Goal: Information Seeking & Learning: Learn about a topic

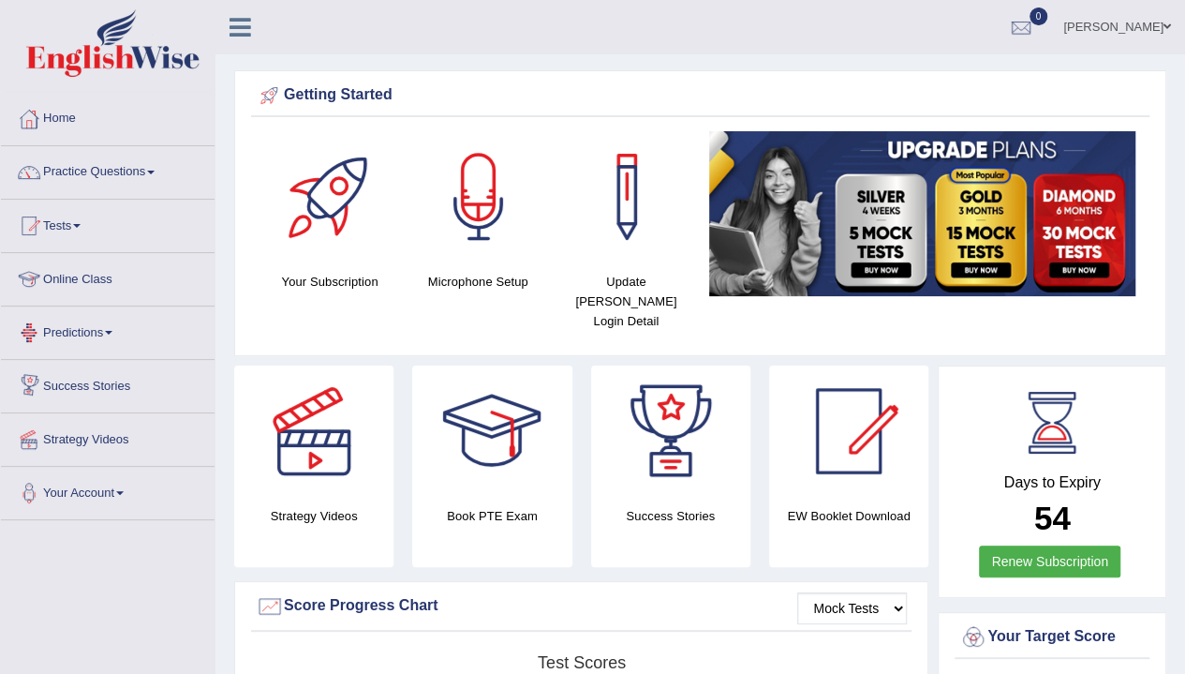
click at [100, 321] on link "Predictions" at bounding box center [108, 329] width 214 height 47
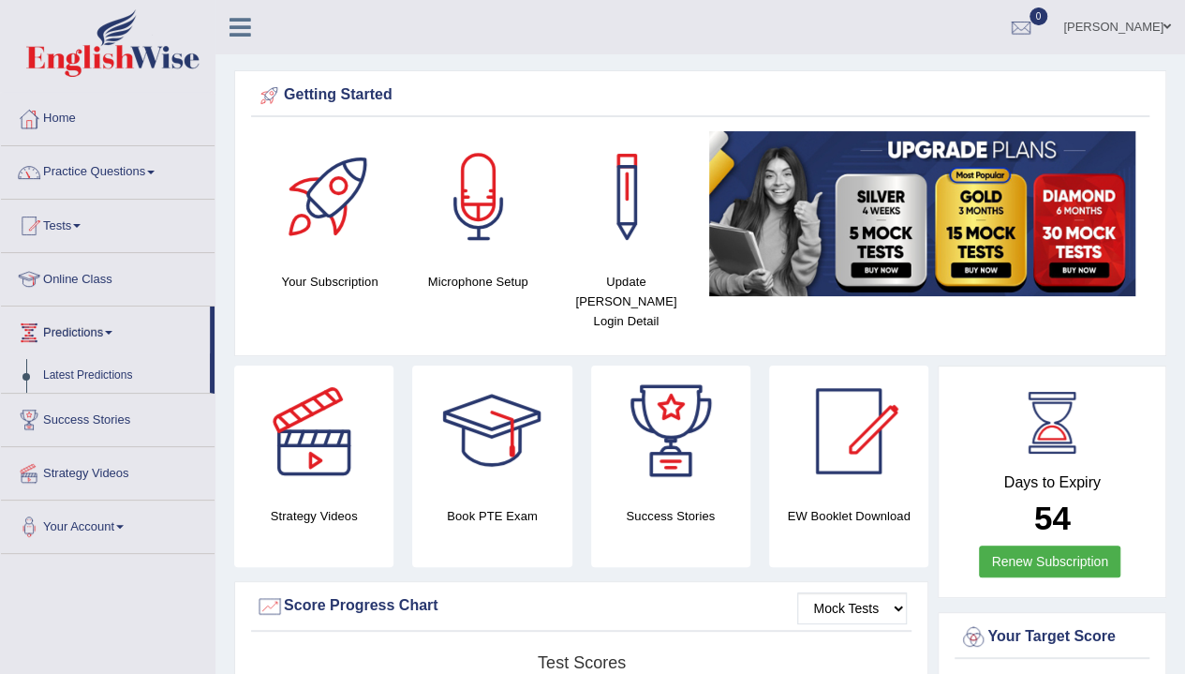
click at [113, 158] on link "Practice Questions" at bounding box center [108, 169] width 214 height 47
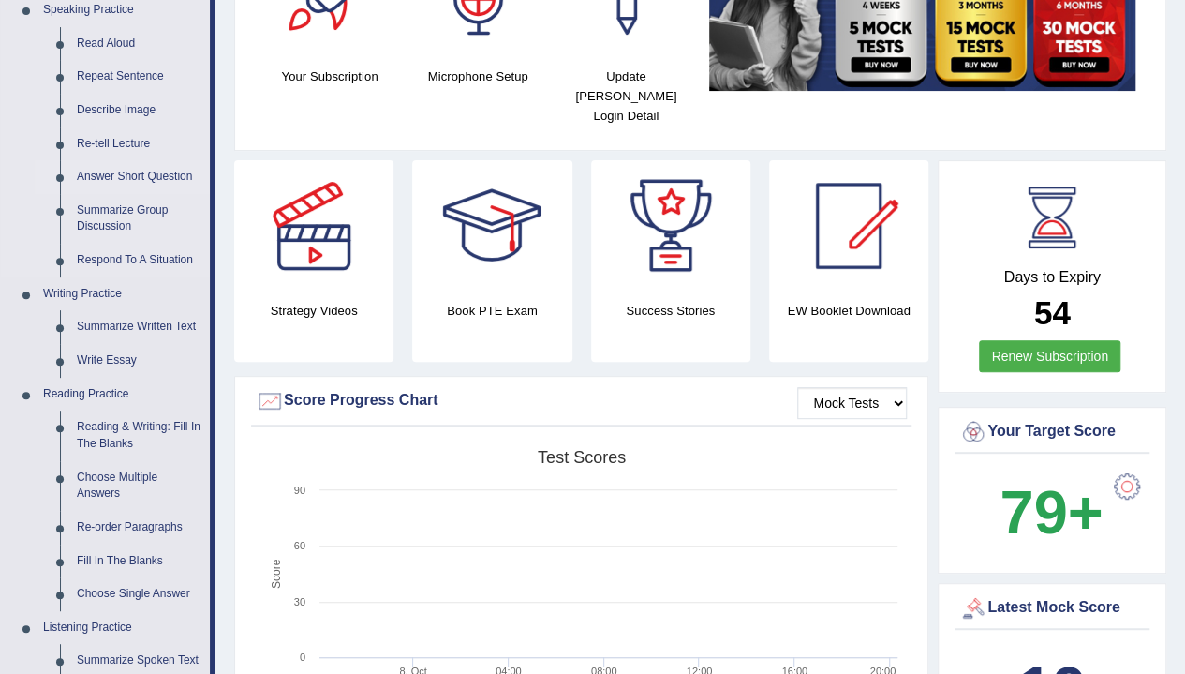
scroll to position [204, 0]
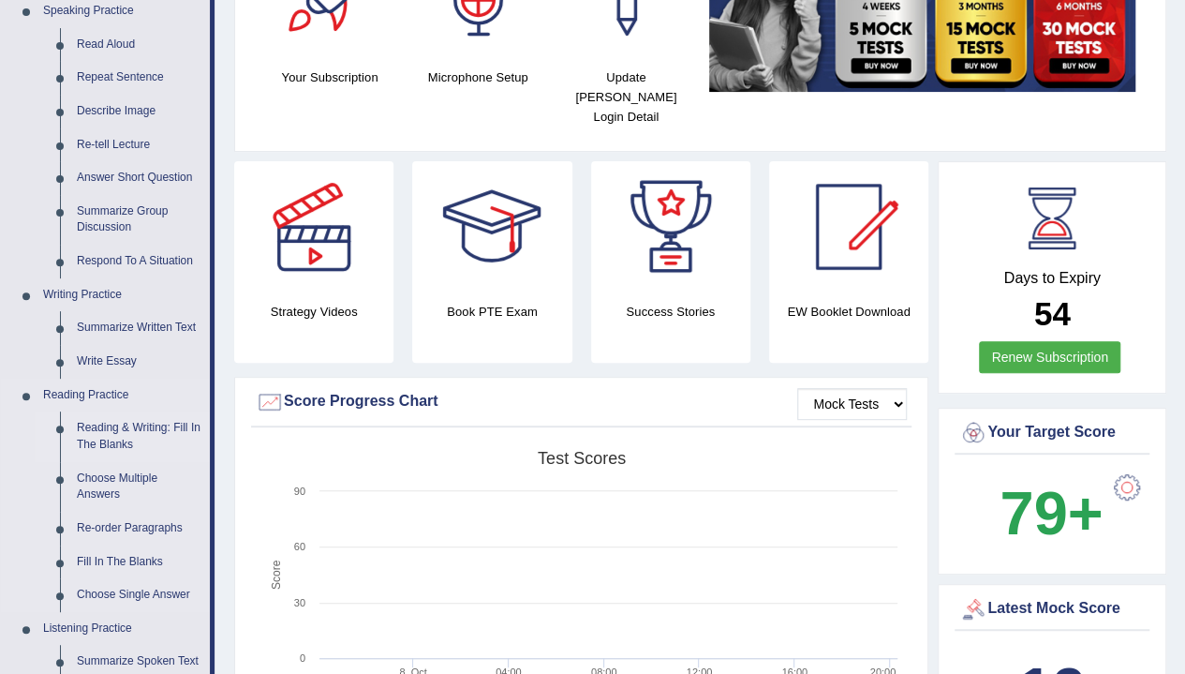
click at [116, 431] on link "Reading & Writing: Fill In The Blanks" at bounding box center [138, 436] width 141 height 50
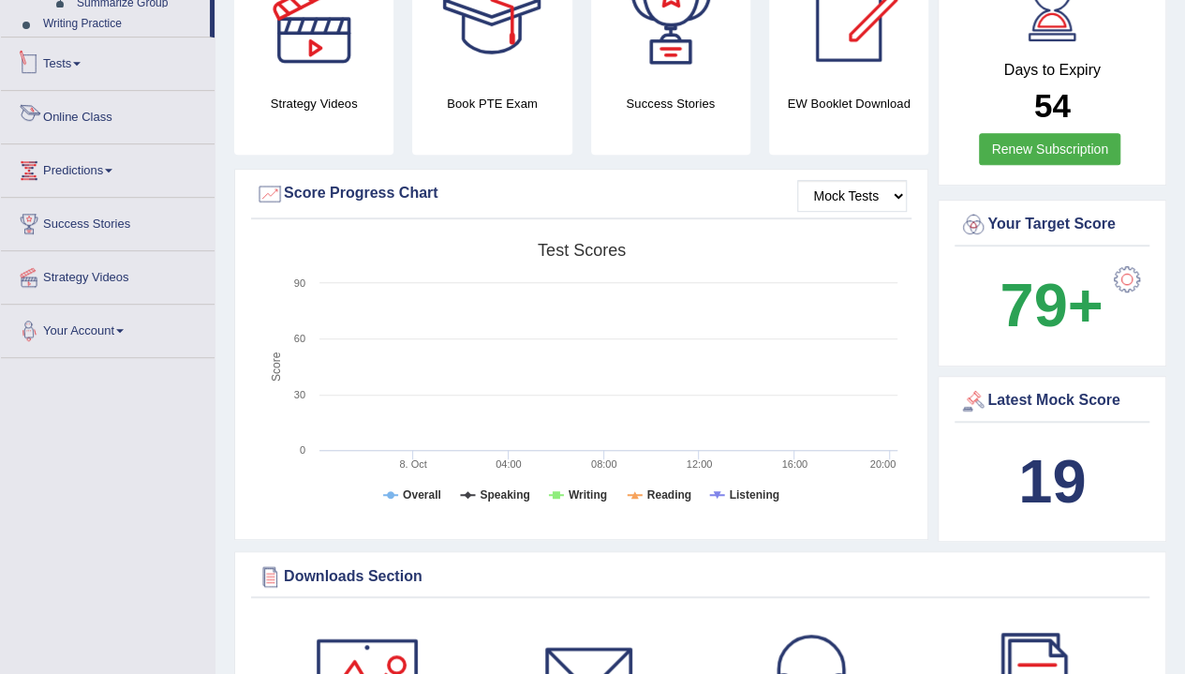
scroll to position [502, 0]
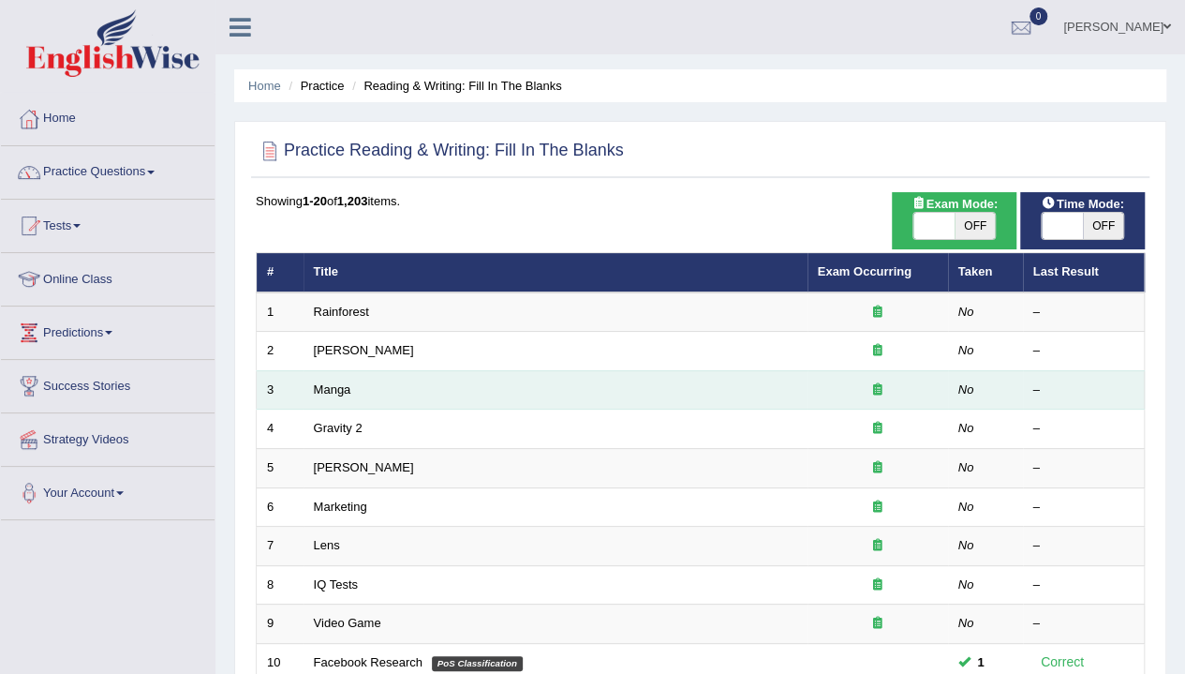
scroll to position [67, 0]
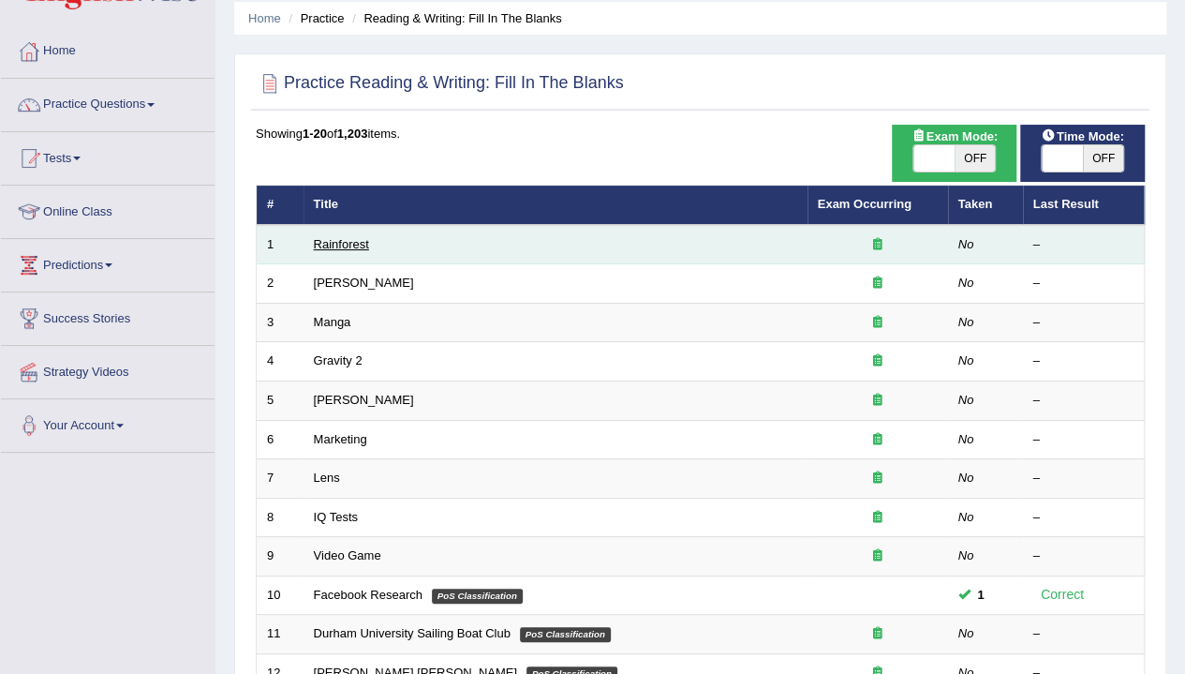
click at [337, 237] on link "Rainforest" at bounding box center [341, 244] width 55 height 14
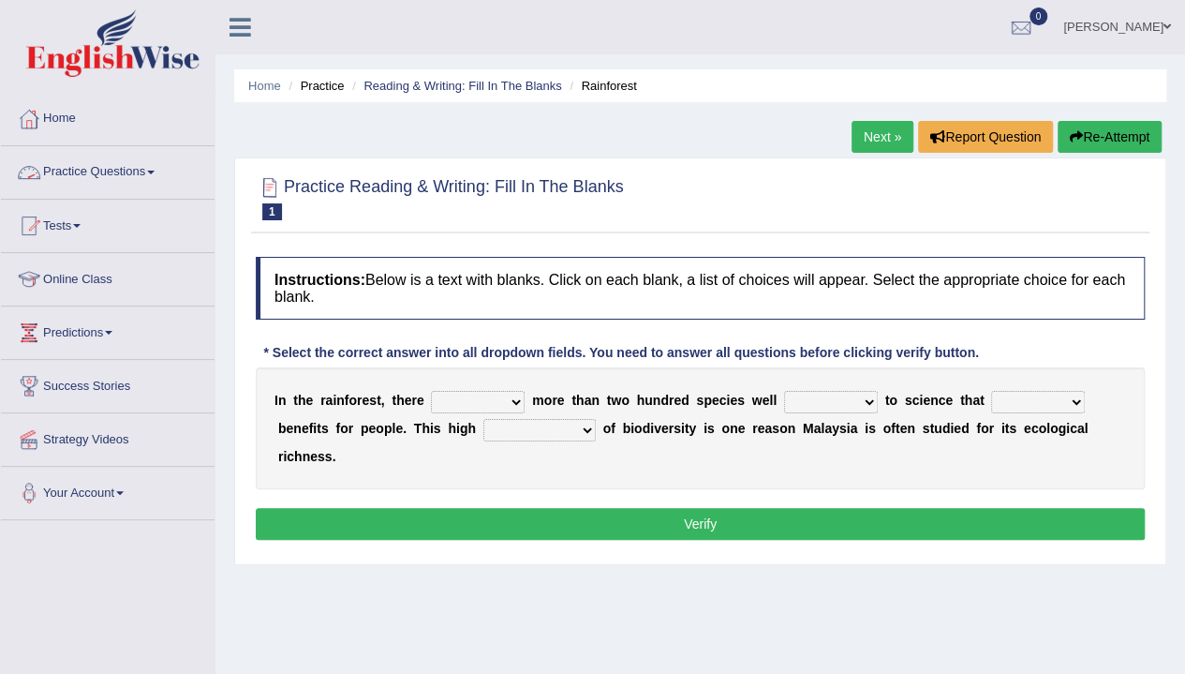
click at [165, 162] on link "Practice Questions" at bounding box center [108, 169] width 214 height 47
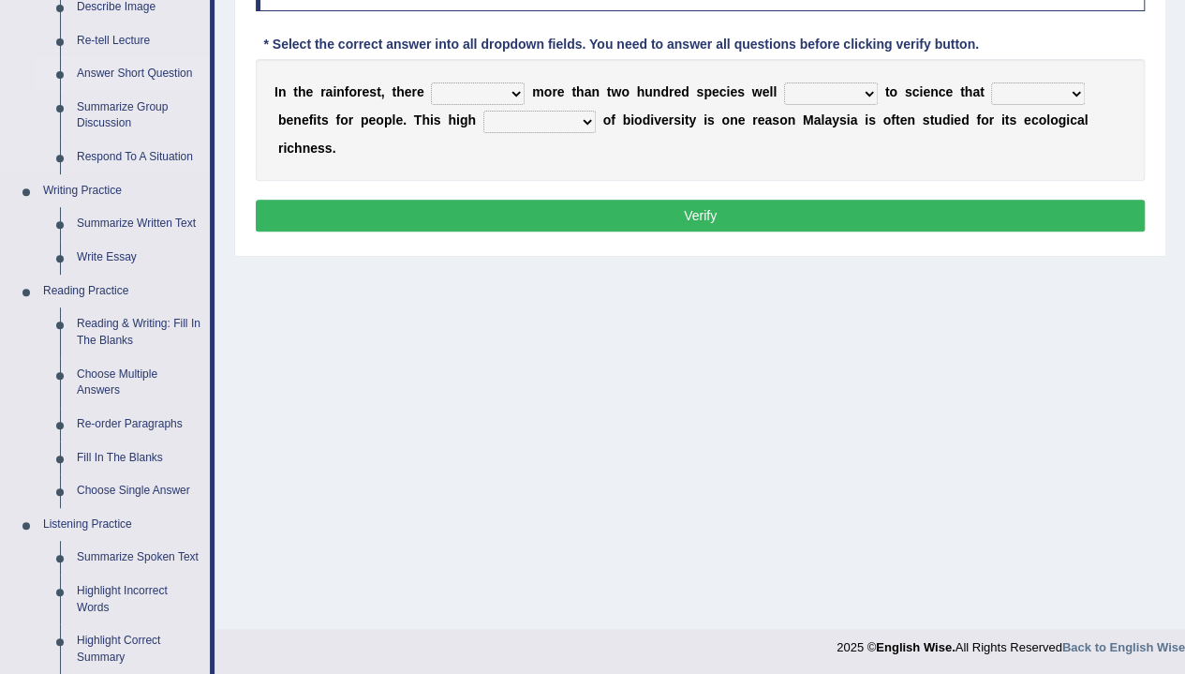
scroll to position [307, 0]
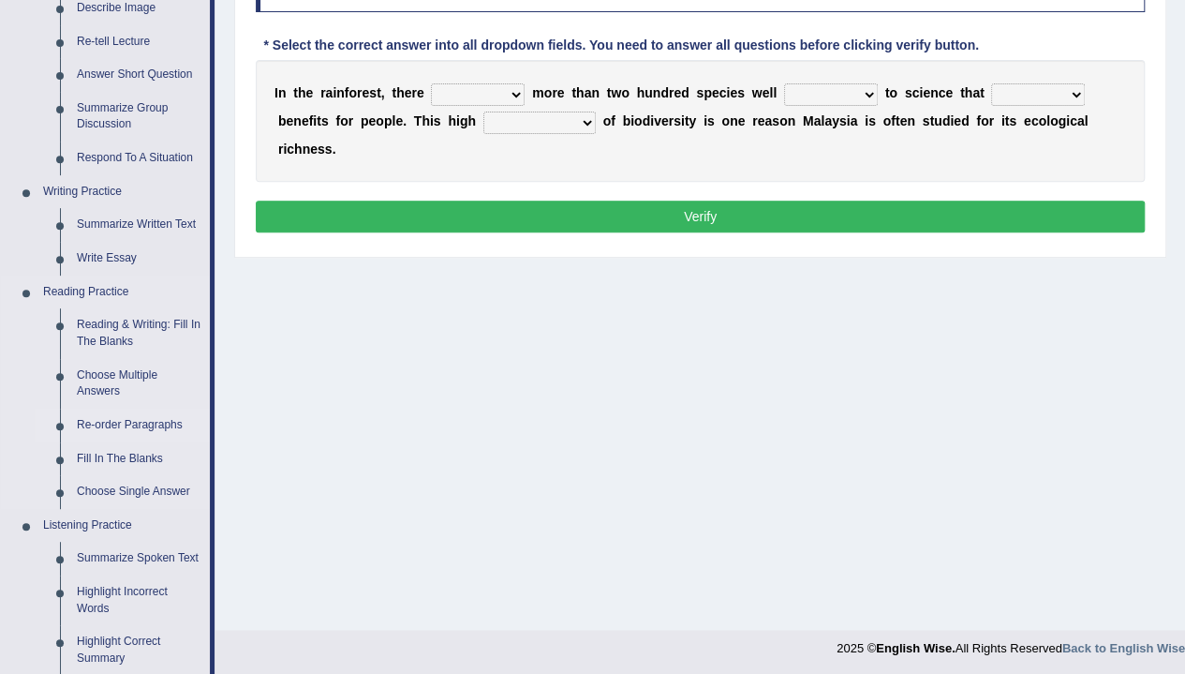
click at [136, 421] on link "Re-order Paragraphs" at bounding box center [138, 425] width 141 height 34
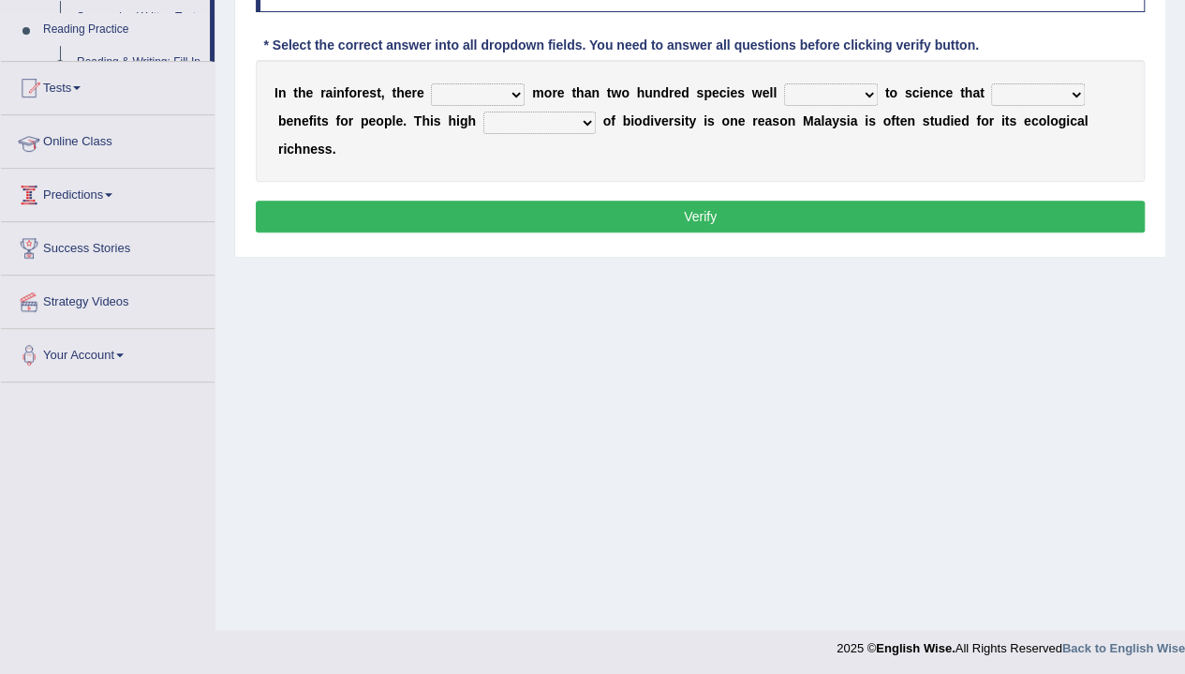
scroll to position [309, 0]
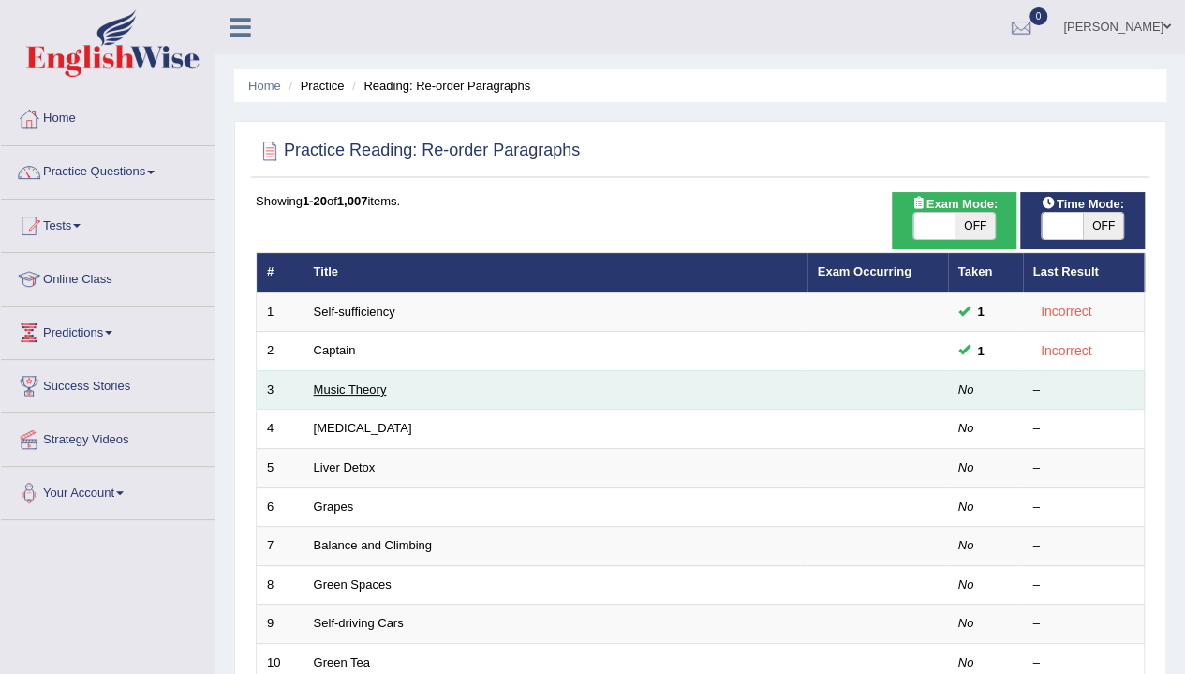
click at [354, 387] on link "Music Theory" at bounding box center [350, 389] width 73 height 14
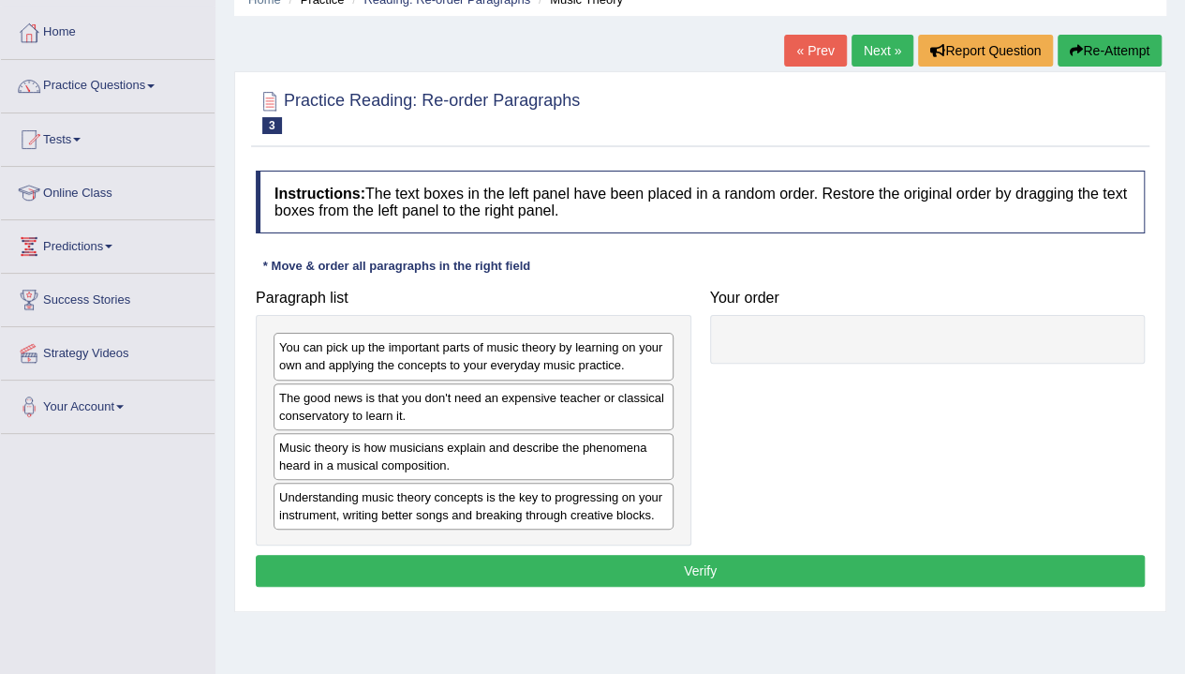
scroll to position [89, 0]
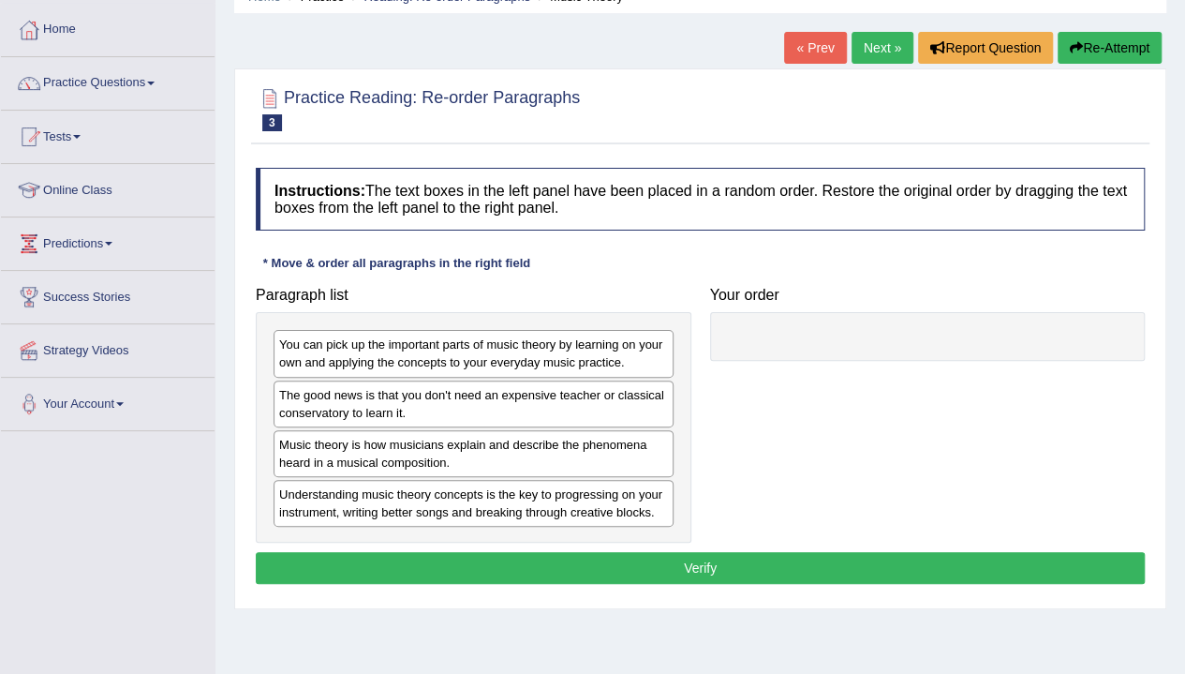
click at [1115, 46] on button "Re-Attempt" at bounding box center [1110, 48] width 104 height 32
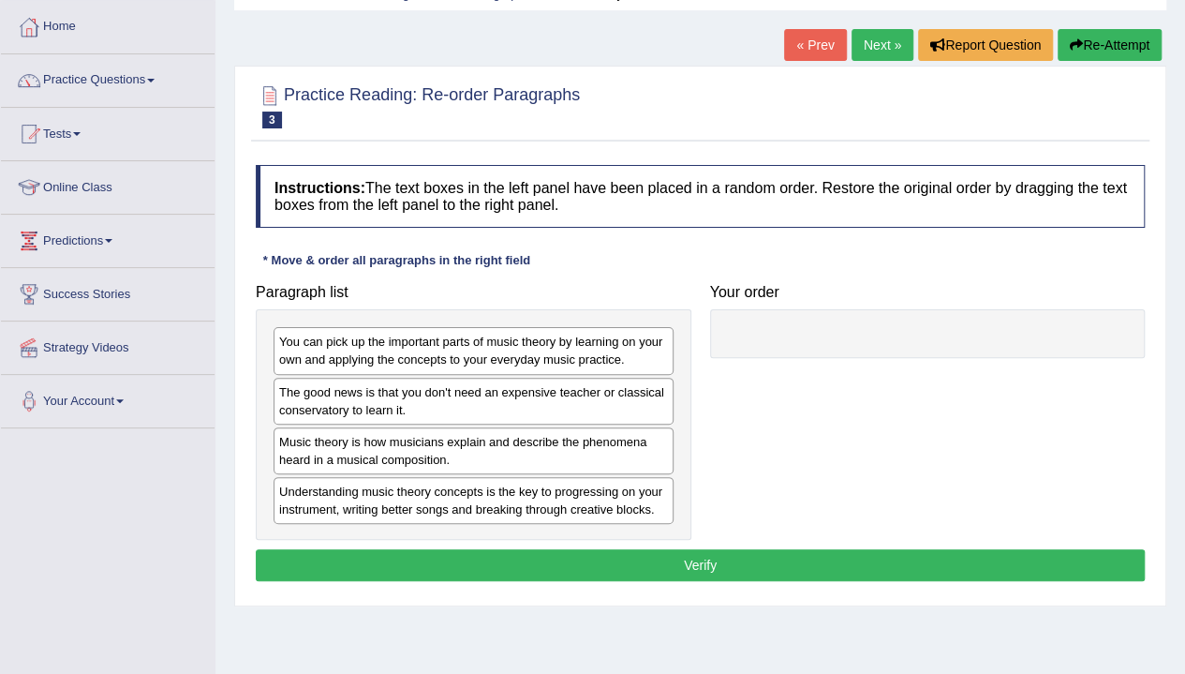
scroll to position [97, 0]
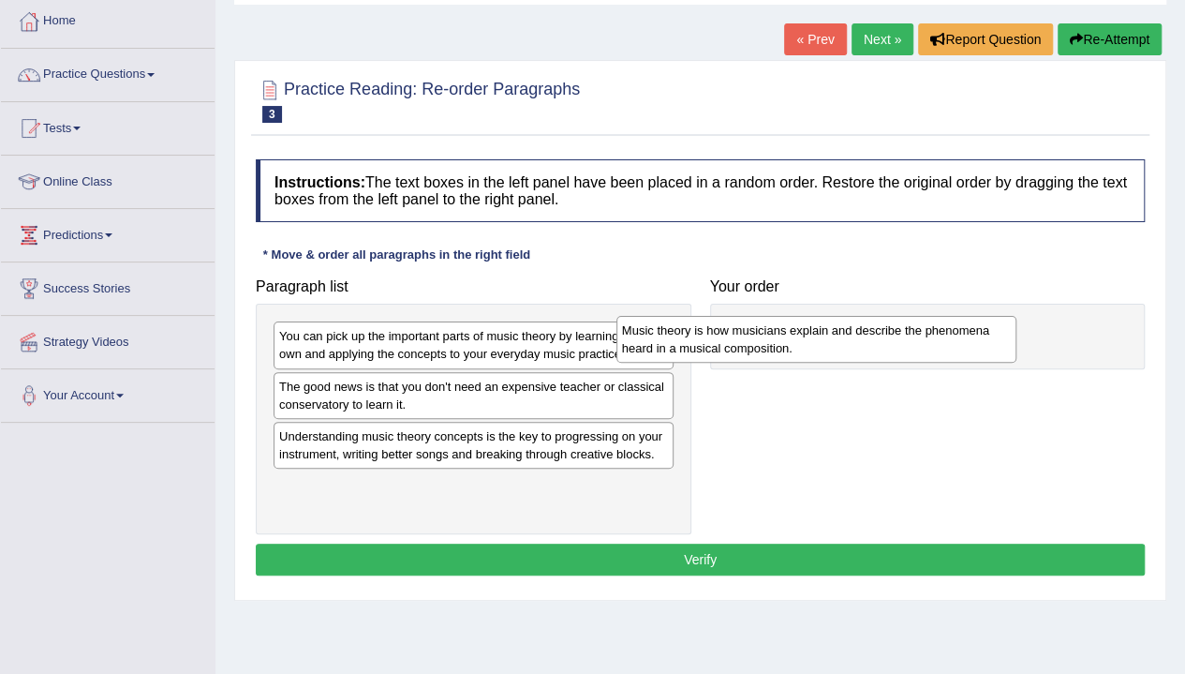
drag, startPoint x: 435, startPoint y: 453, endPoint x: 806, endPoint y: 355, distance: 383.6
click at [806, 355] on div "Music theory is how musicians explain and describe the phenomena heard in a mus…" at bounding box center [816, 339] width 400 height 47
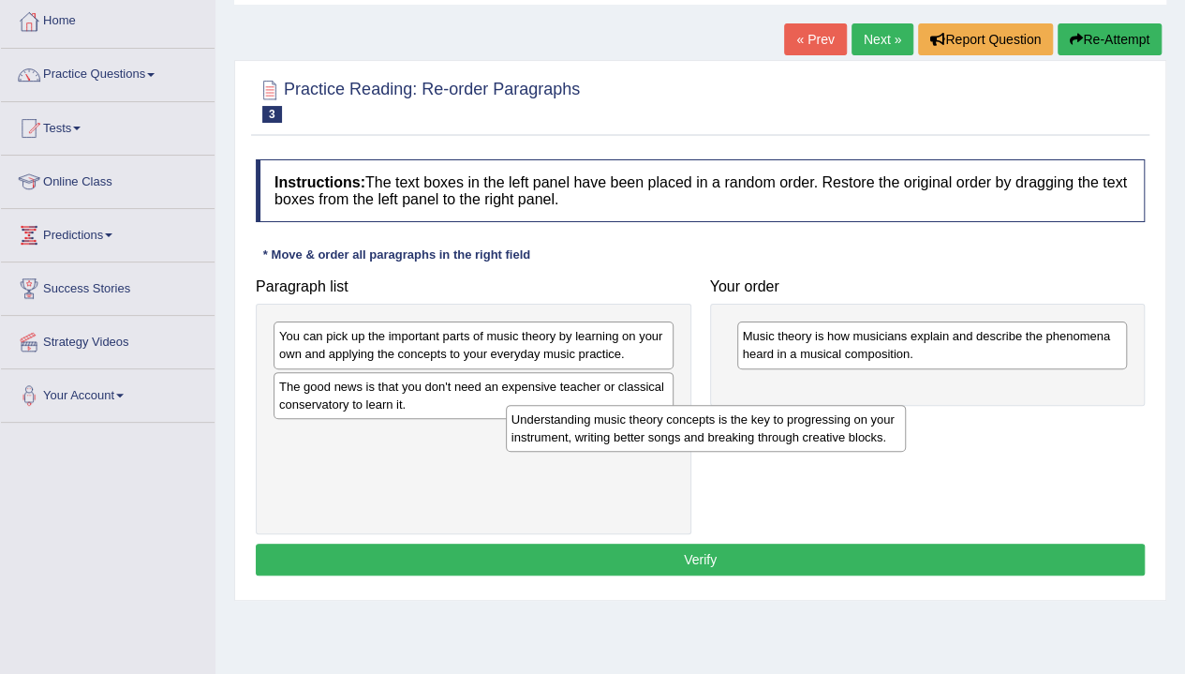
drag, startPoint x: 581, startPoint y: 434, endPoint x: 831, endPoint y: 396, distance: 252.9
click at [831, 405] on div "Understanding music theory concepts is the key to progressing on your instrumen…" at bounding box center [706, 428] width 400 height 47
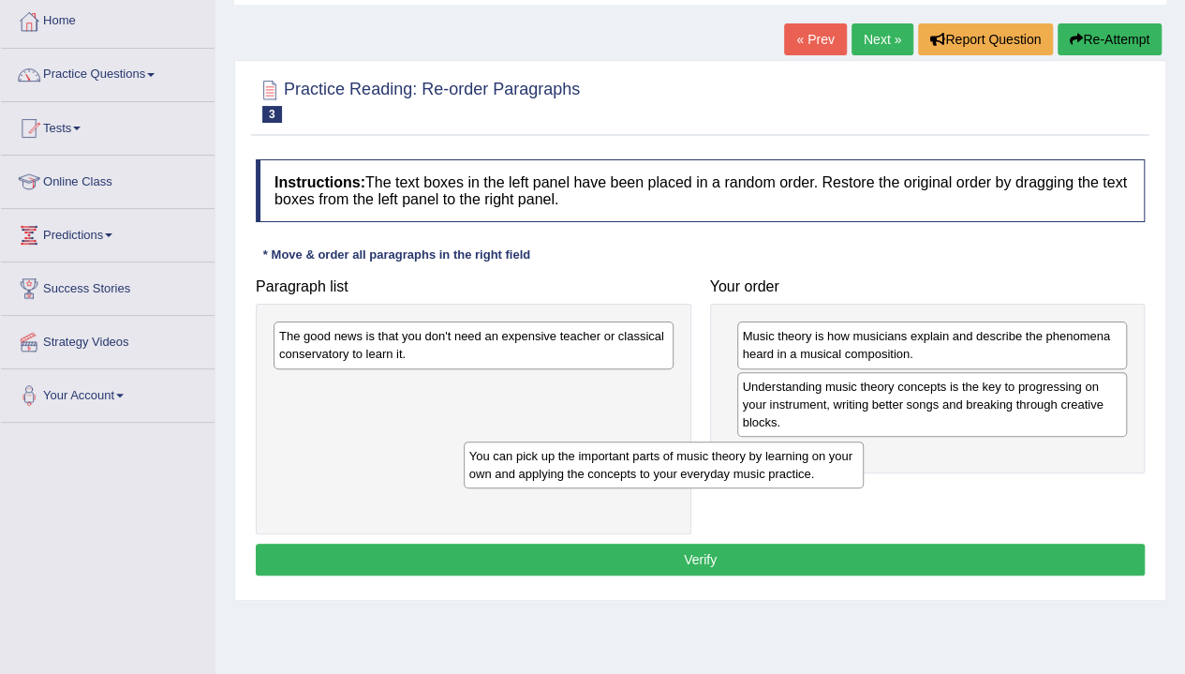
drag, startPoint x: 517, startPoint y: 349, endPoint x: 811, endPoint y: 471, distance: 318.4
click at [811, 471] on div "You can pick up the important parts of music theory by learning on your own and…" at bounding box center [664, 464] width 400 height 47
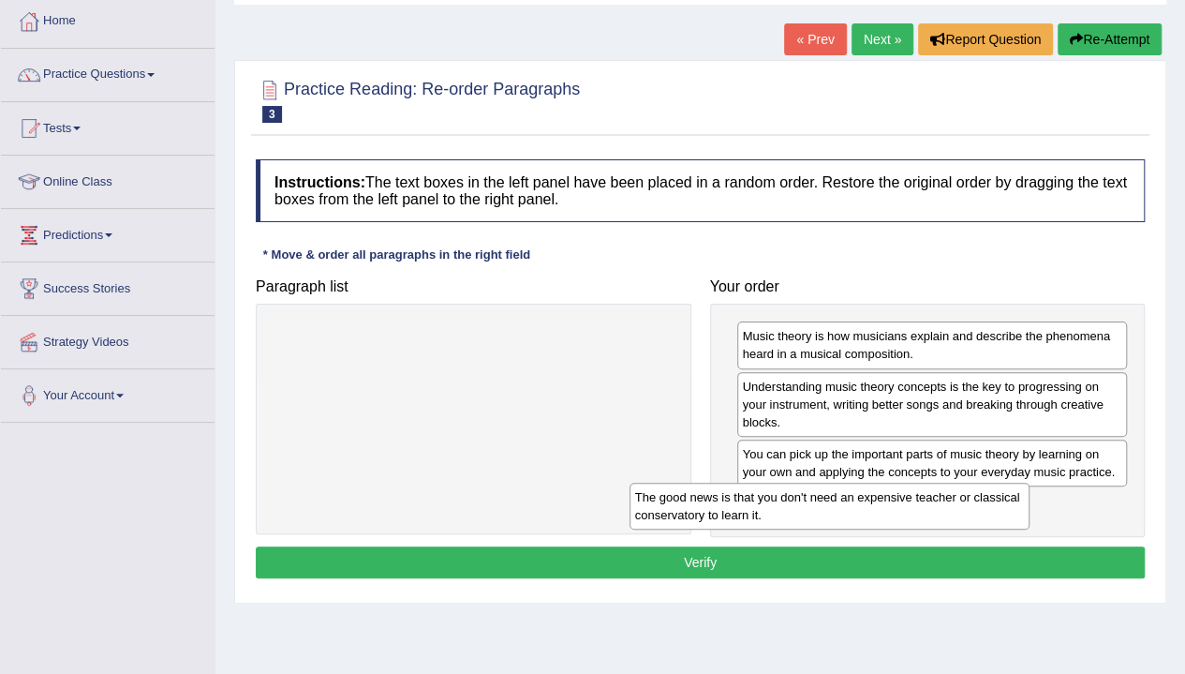
drag, startPoint x: 405, startPoint y: 333, endPoint x: 760, endPoint y: 496, distance: 390.7
click at [760, 496] on div "The good news is that you don't need an expensive teacher or classical conserva…" at bounding box center [830, 506] width 400 height 47
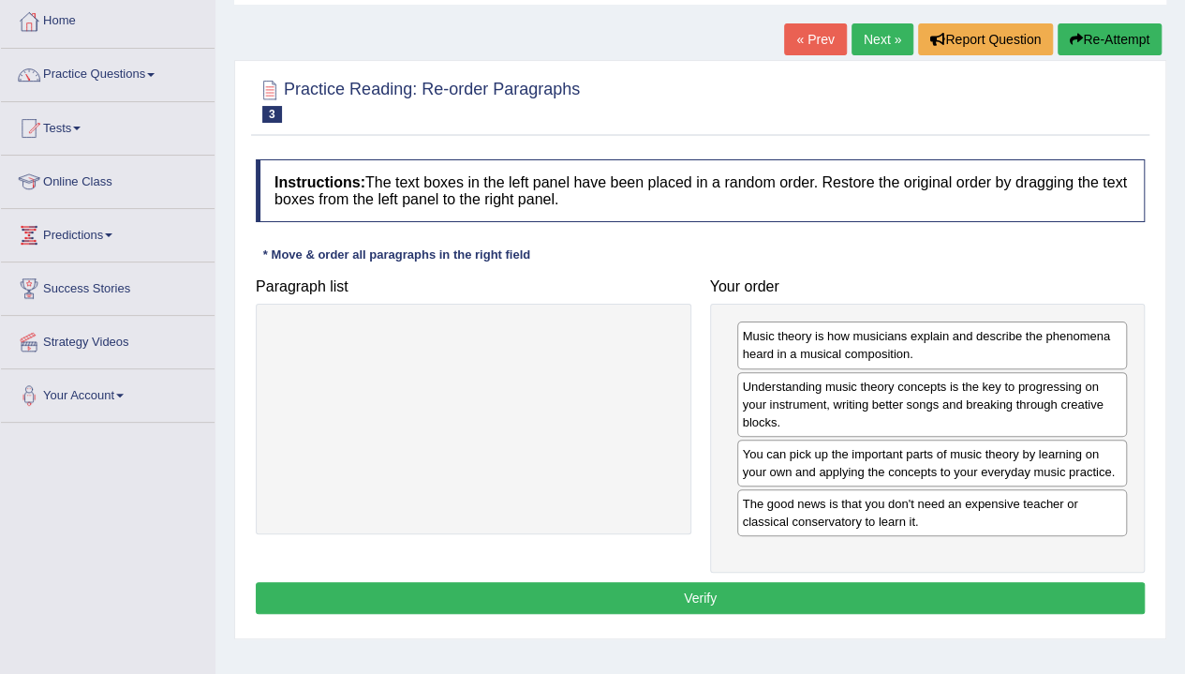
click at [903, 605] on button "Verify" at bounding box center [700, 598] width 889 height 32
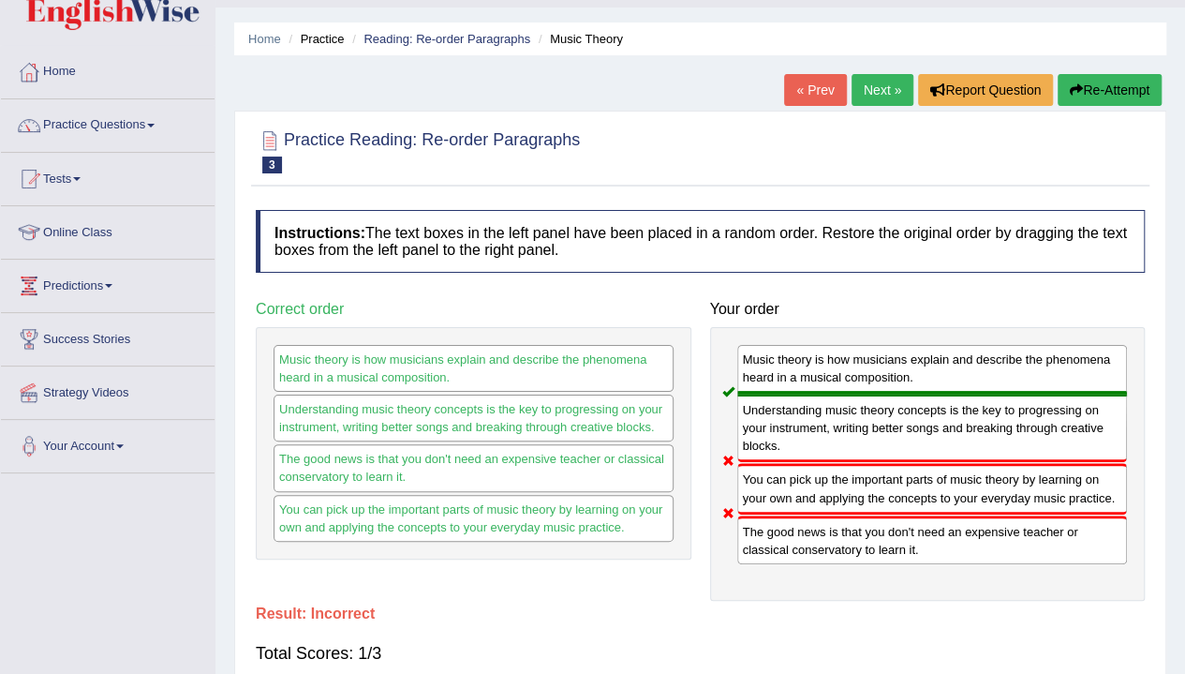
scroll to position [40, 0]
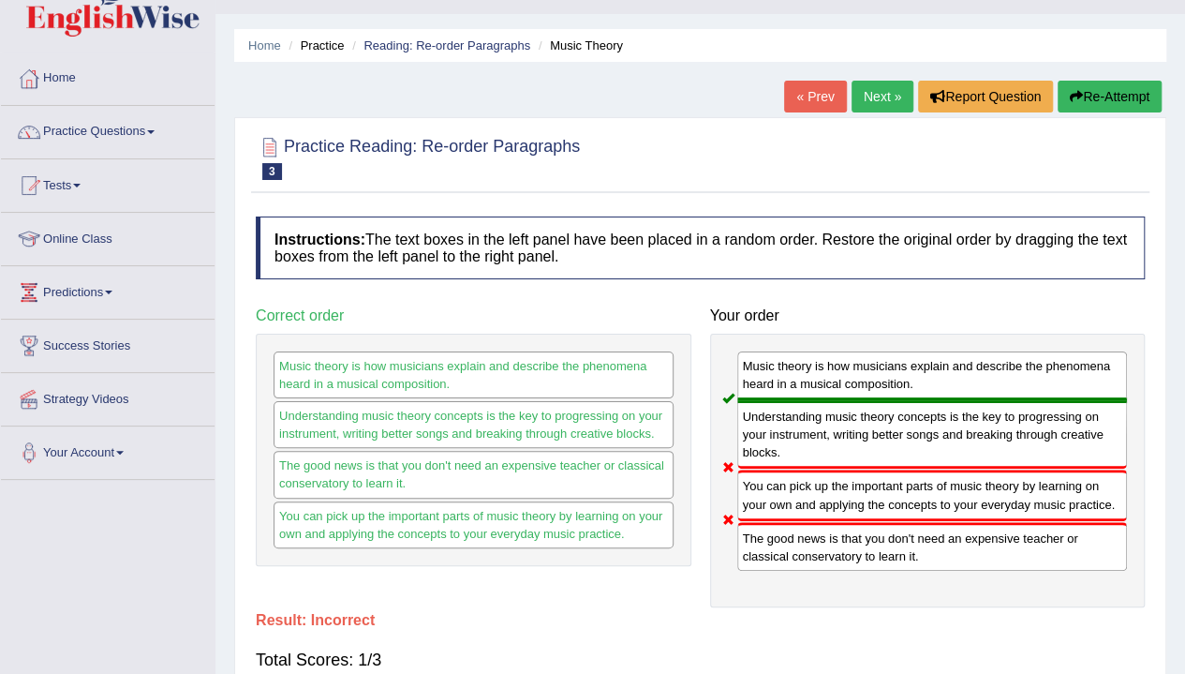
click at [854, 97] on link "Next »" at bounding box center [883, 97] width 62 height 32
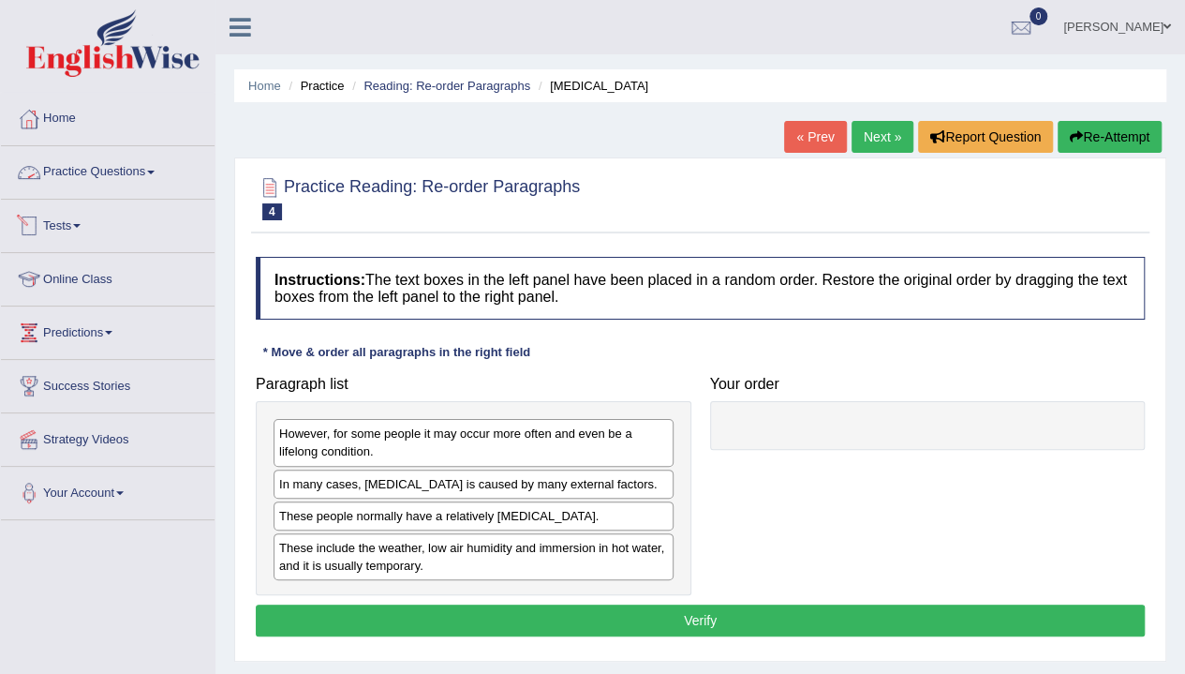
click at [146, 166] on link "Practice Questions" at bounding box center [108, 169] width 214 height 47
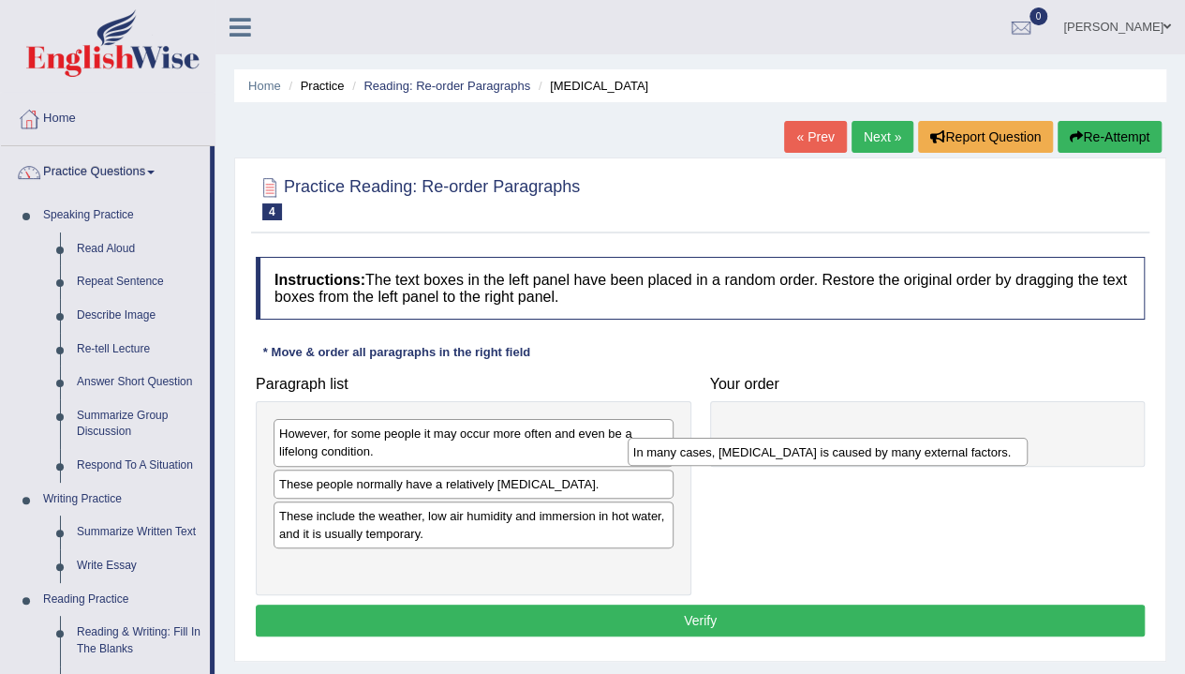
drag, startPoint x: 545, startPoint y: 483, endPoint x: 905, endPoint y: 436, distance: 362.9
click at [905, 438] on div "In many cases, dry skin is caused by many external factors." at bounding box center [828, 452] width 400 height 28
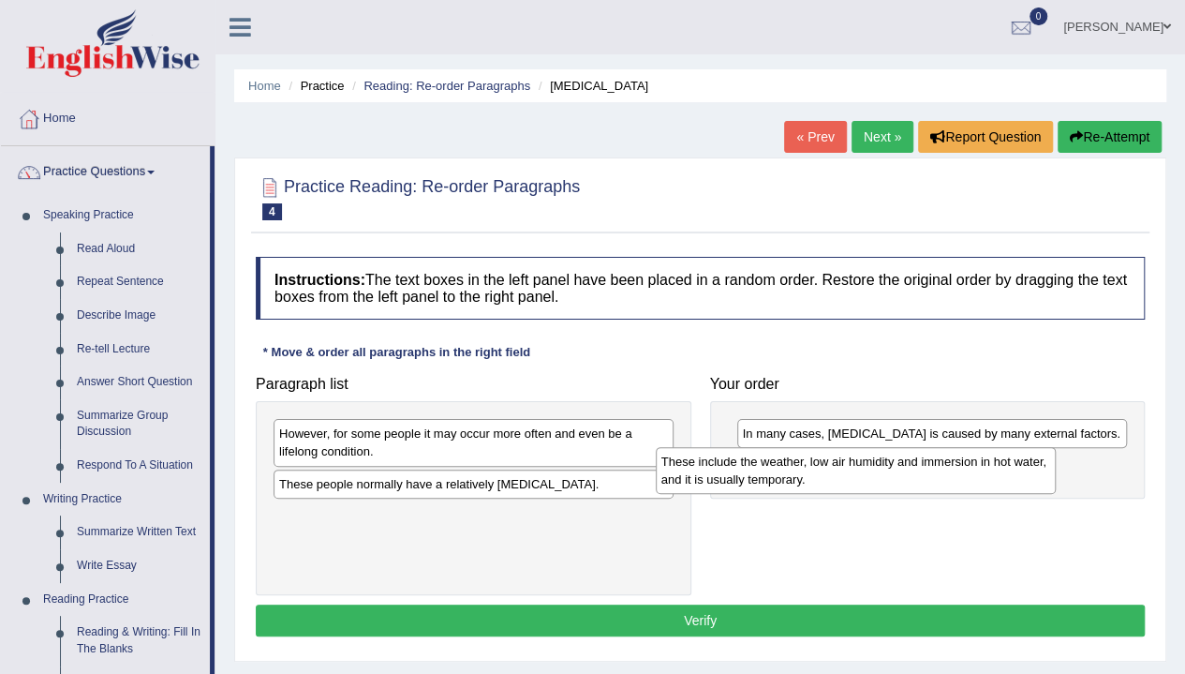
drag, startPoint x: 551, startPoint y: 522, endPoint x: 939, endPoint y: 468, distance: 391.7
click at [939, 468] on div "These include the weather, low air humidity and immersion in hot water, and it …" at bounding box center [856, 470] width 400 height 47
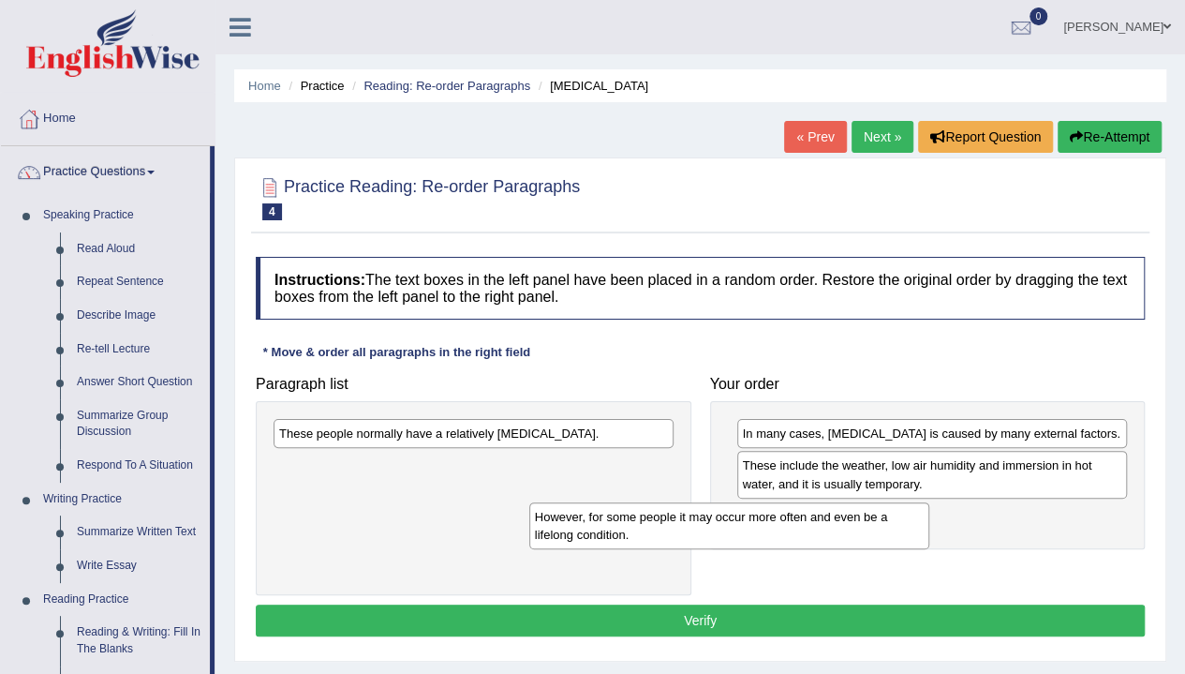
drag, startPoint x: 653, startPoint y: 431, endPoint x: 967, endPoint y: 511, distance: 323.8
click at [929, 511] on div "However, for some people it may occur more often and even be a lifelong conditi…" at bounding box center [729, 525] width 400 height 47
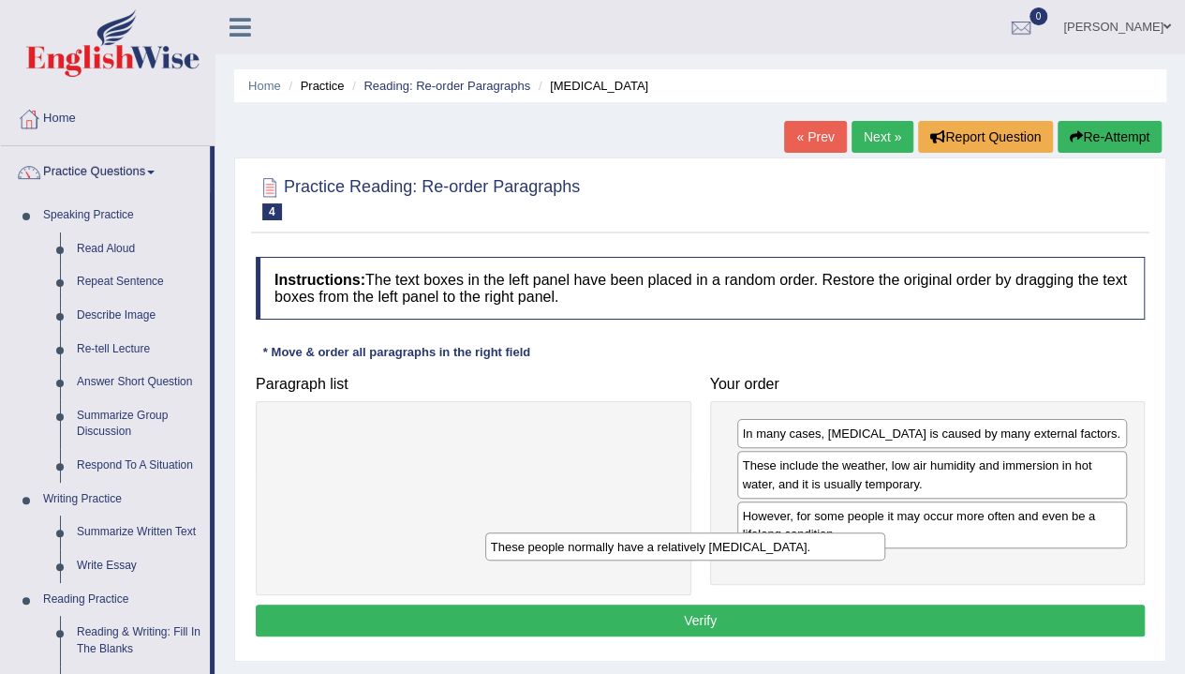
drag, startPoint x: 585, startPoint y: 439, endPoint x: 810, endPoint y: 556, distance: 253.9
click at [810, 556] on div "These people normally have a relatively sensitive skin." at bounding box center [685, 546] width 400 height 28
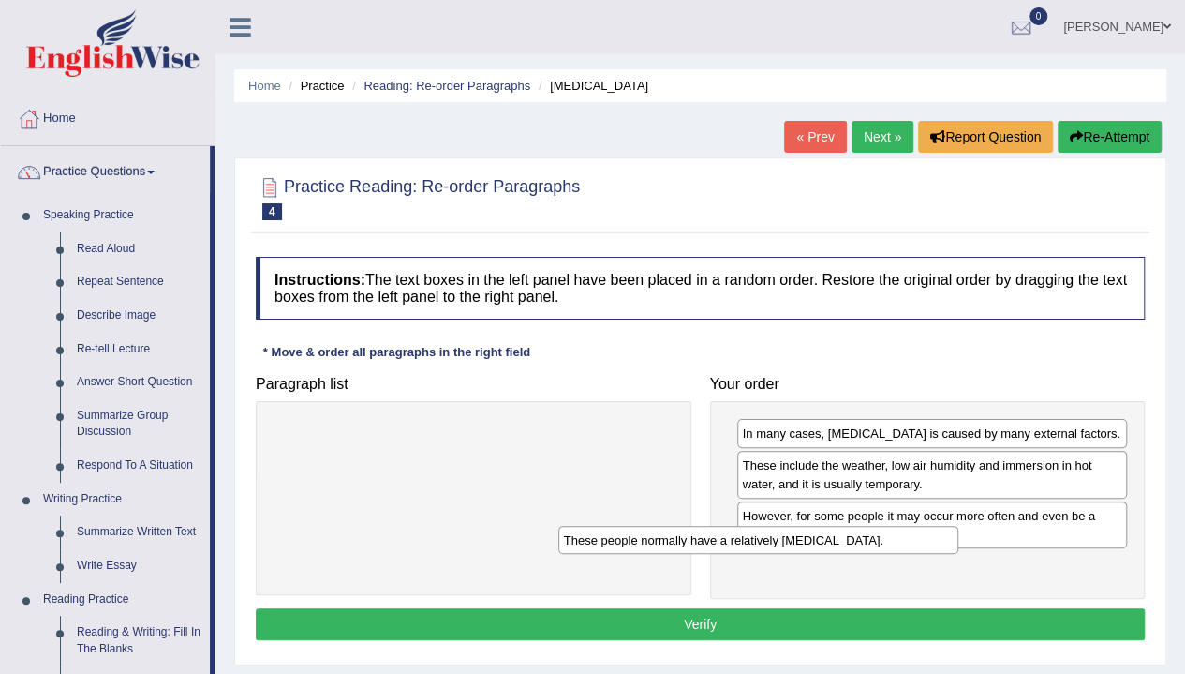
drag, startPoint x: 603, startPoint y: 435, endPoint x: 913, endPoint y: 584, distance: 343.2
click at [913, 554] on div "These people normally have a relatively sensitive skin." at bounding box center [758, 540] width 400 height 28
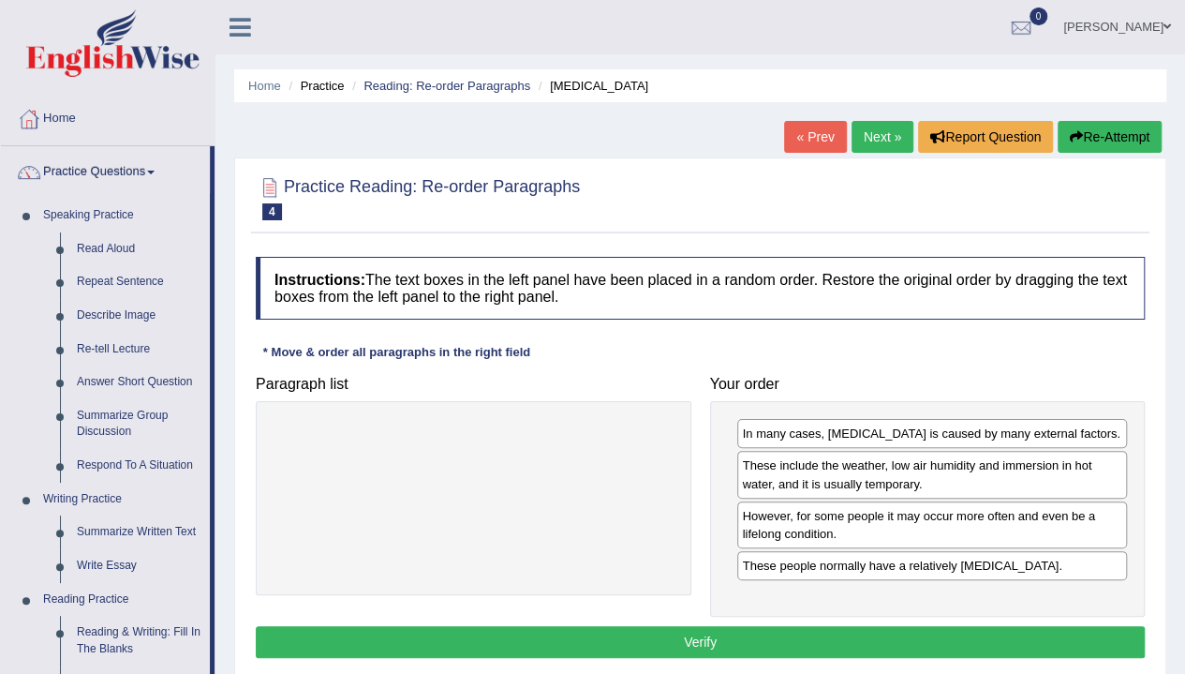
click at [801, 632] on button "Verify" at bounding box center [700, 642] width 889 height 32
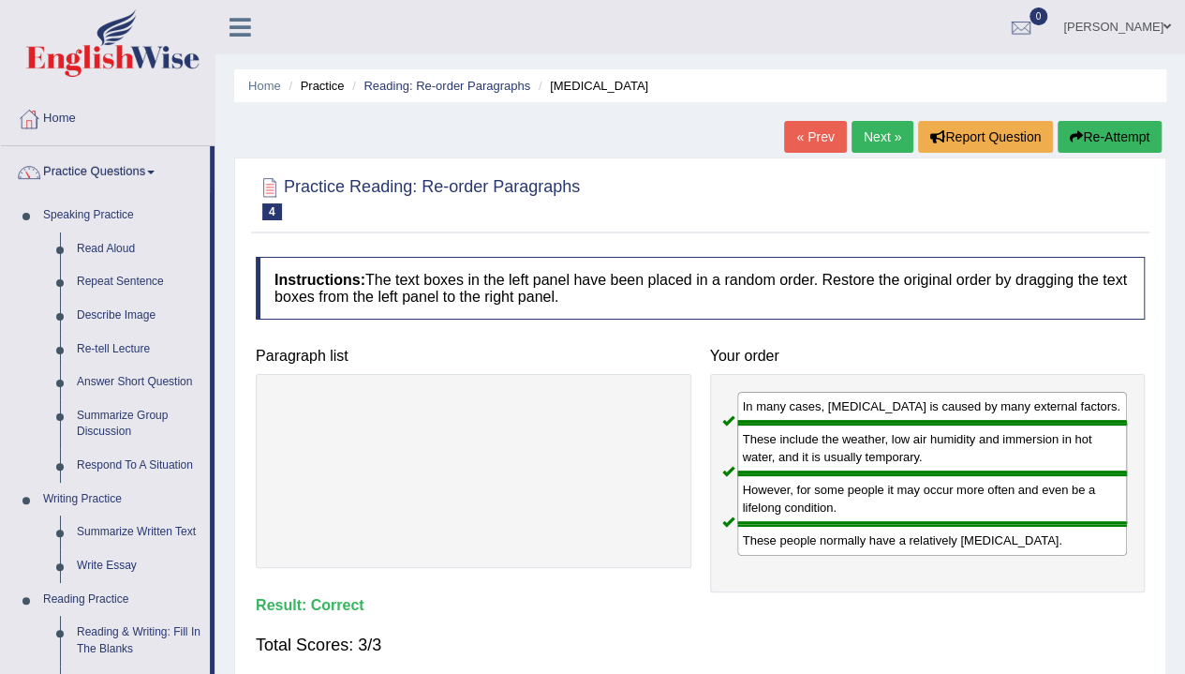
click at [874, 128] on link "Next »" at bounding box center [883, 137] width 62 height 32
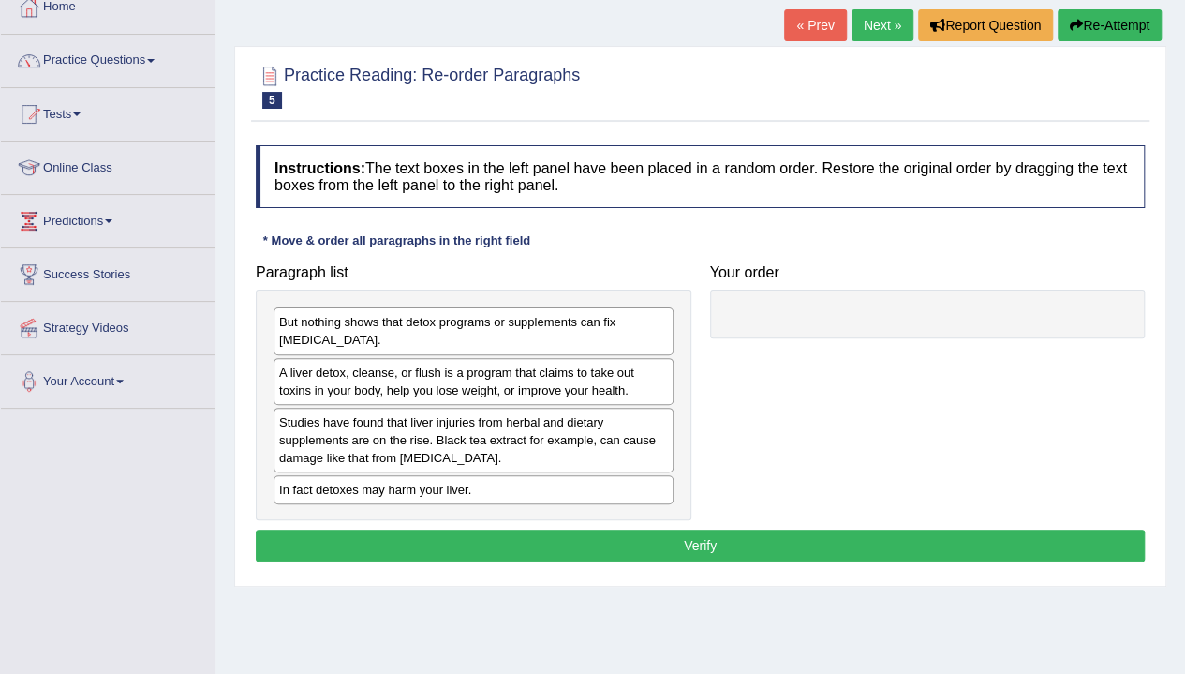
scroll to position [113, 0]
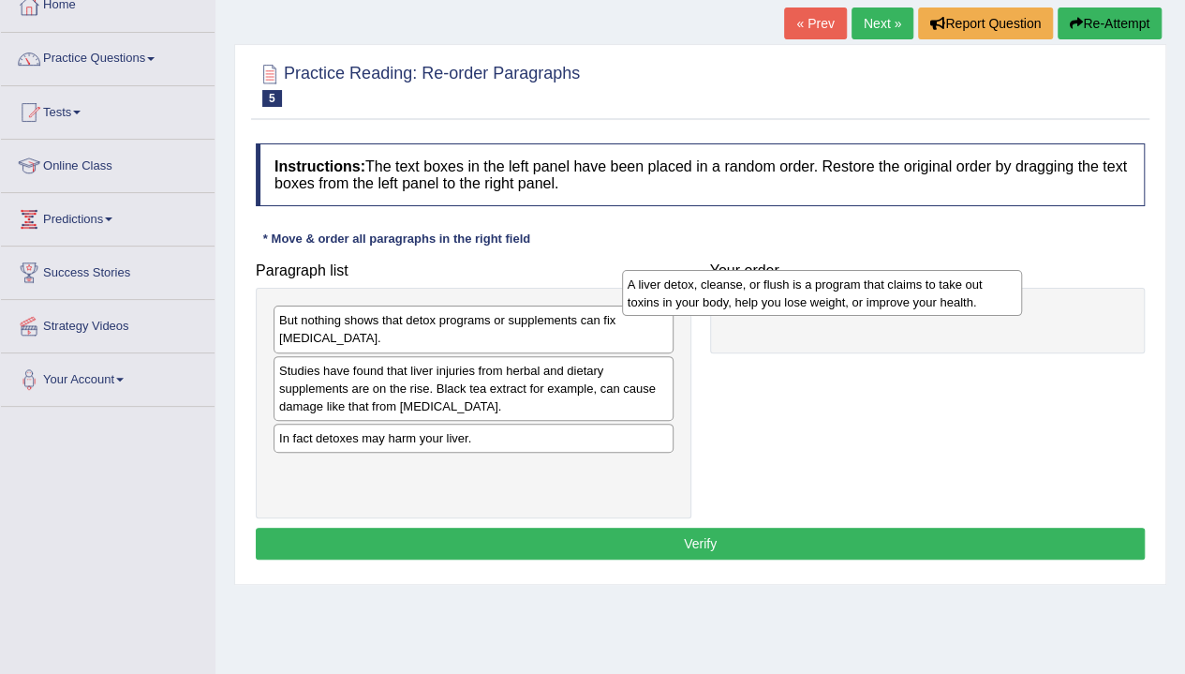
drag, startPoint x: 519, startPoint y: 376, endPoint x: 879, endPoint y: 290, distance: 370.0
click at [879, 290] on div "A liver detox, cleanse, or flush is a program that claims to take out toxins in…" at bounding box center [822, 293] width 400 height 47
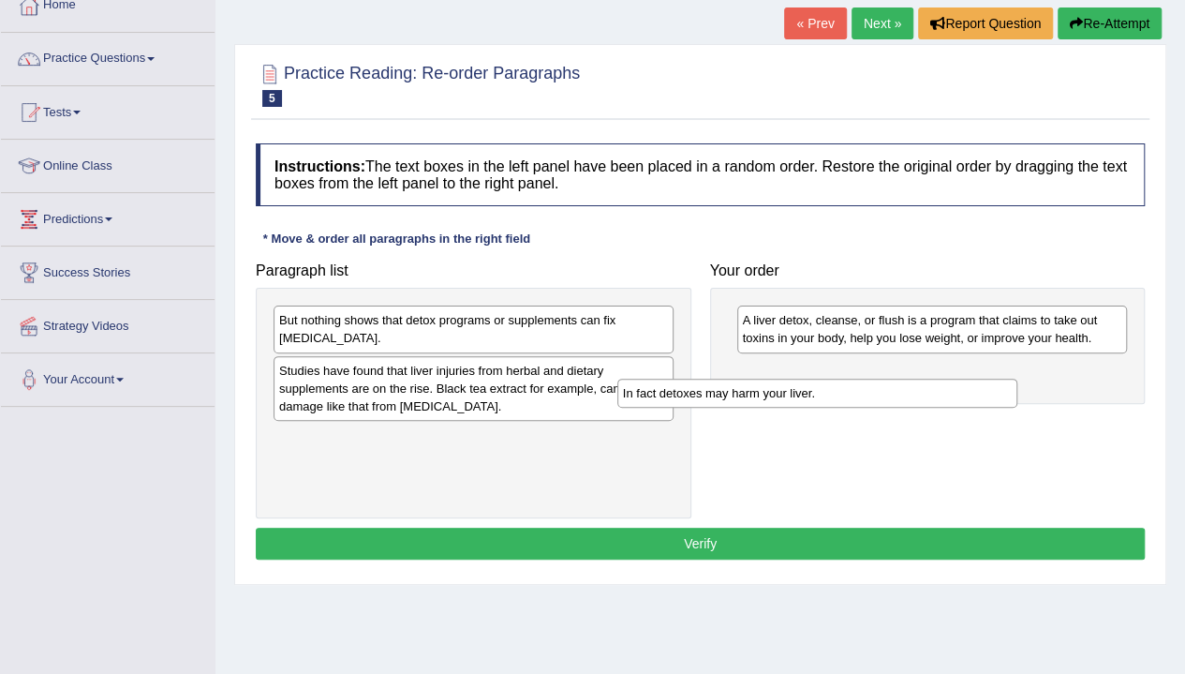
drag, startPoint x: 421, startPoint y: 438, endPoint x: 766, endPoint y: 396, distance: 348.3
click at [766, 396] on div "In fact detoxes may harm your liver." at bounding box center [817, 393] width 400 height 28
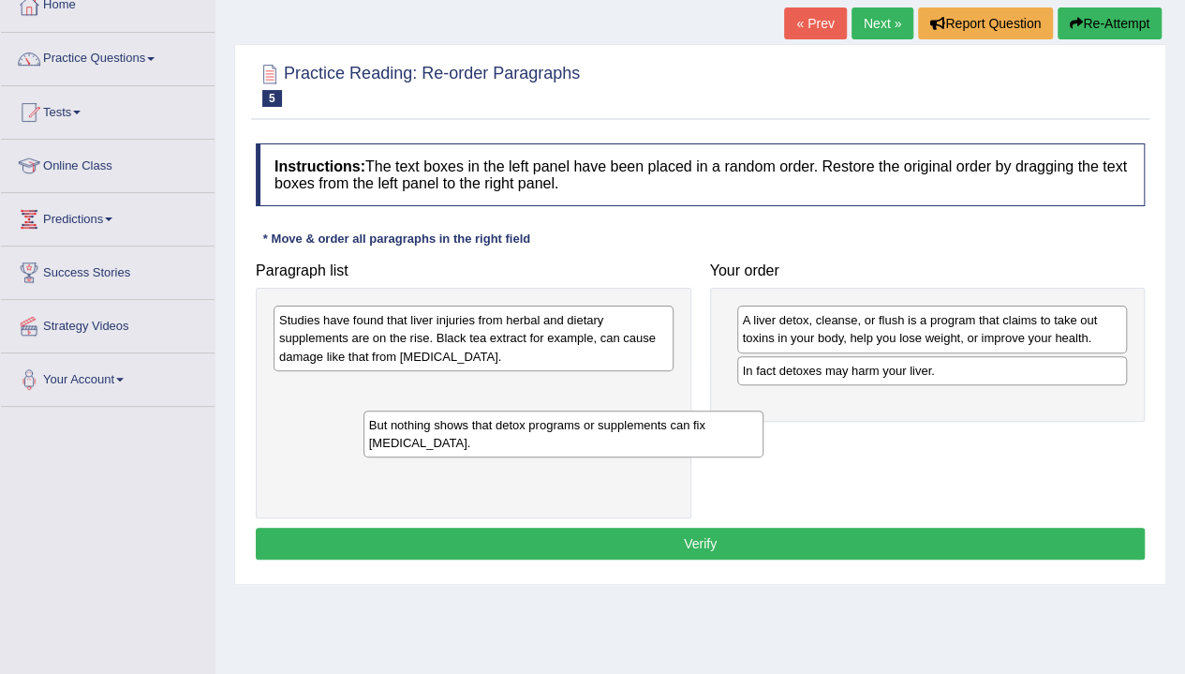
drag, startPoint x: 606, startPoint y: 333, endPoint x: 827, endPoint y: 445, distance: 248.1
click at [764, 445] on div "But nothing shows that detox programs or supplements can fix liver damage." at bounding box center [564, 433] width 400 height 47
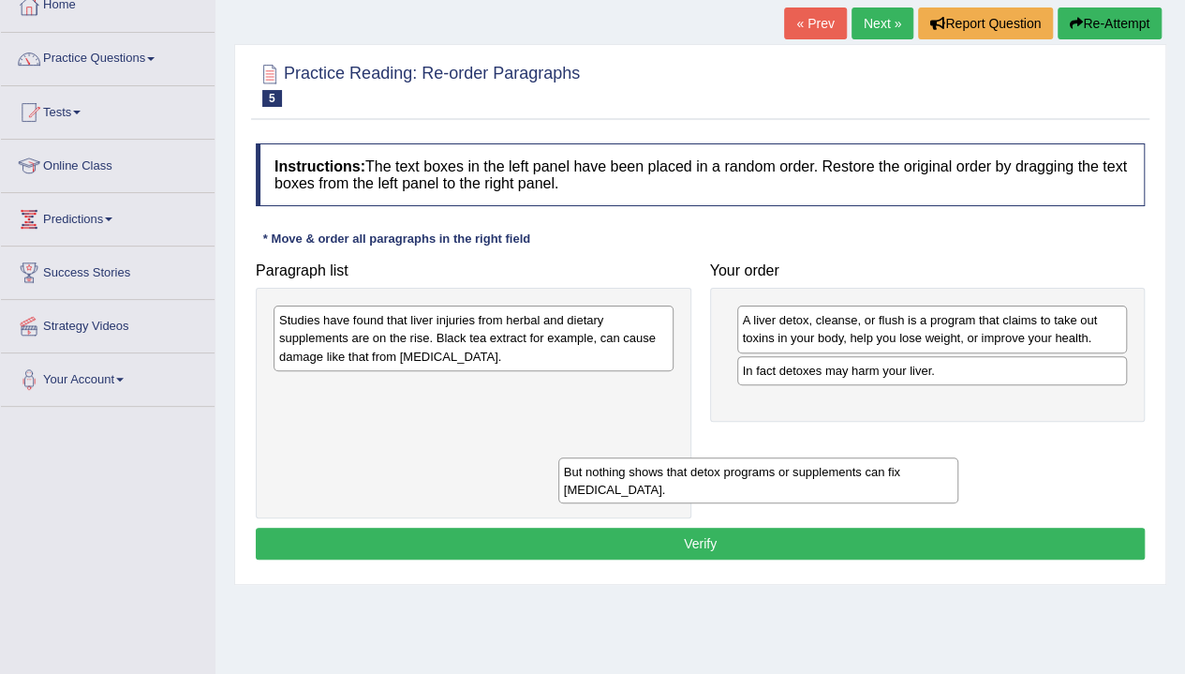
drag, startPoint x: 575, startPoint y: 397, endPoint x: 869, endPoint y: 476, distance: 304.5
click at [869, 476] on div "But nothing shows that detox programs or supplements can fix liver damage." at bounding box center [758, 480] width 400 height 47
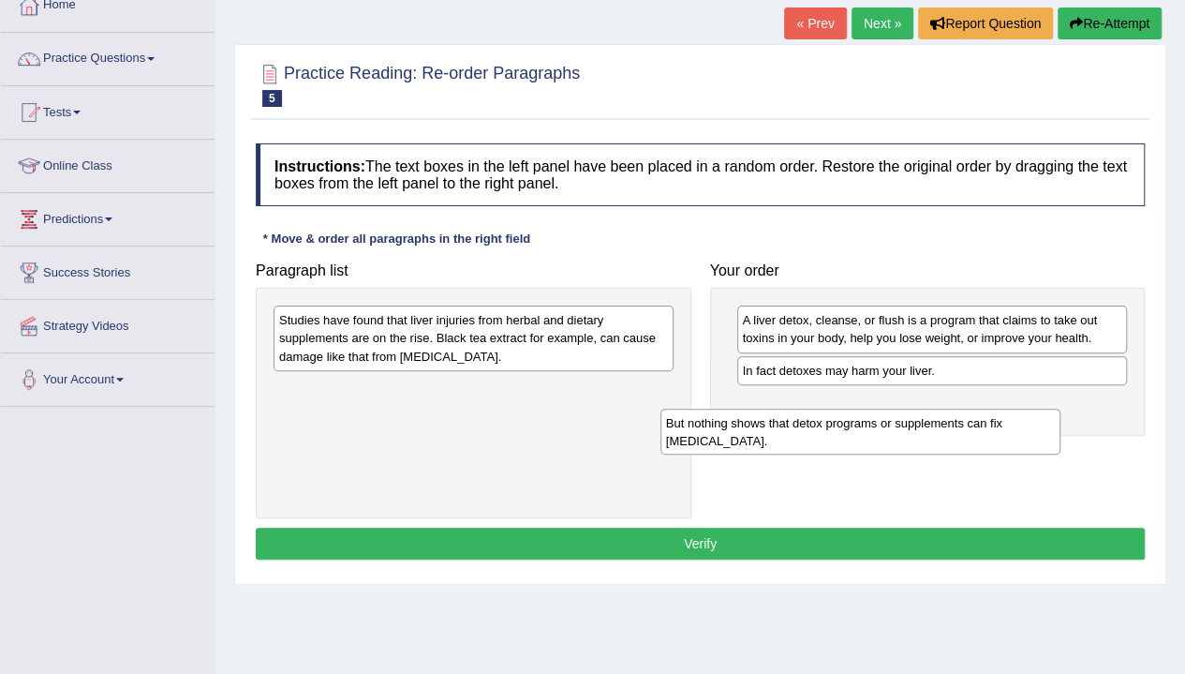
drag, startPoint x: 605, startPoint y: 415, endPoint x: 995, endPoint y: 462, distance: 392.6
click at [995, 455] on div "But nothing shows that detox programs or supplements can fix liver damage." at bounding box center [861, 431] width 400 height 47
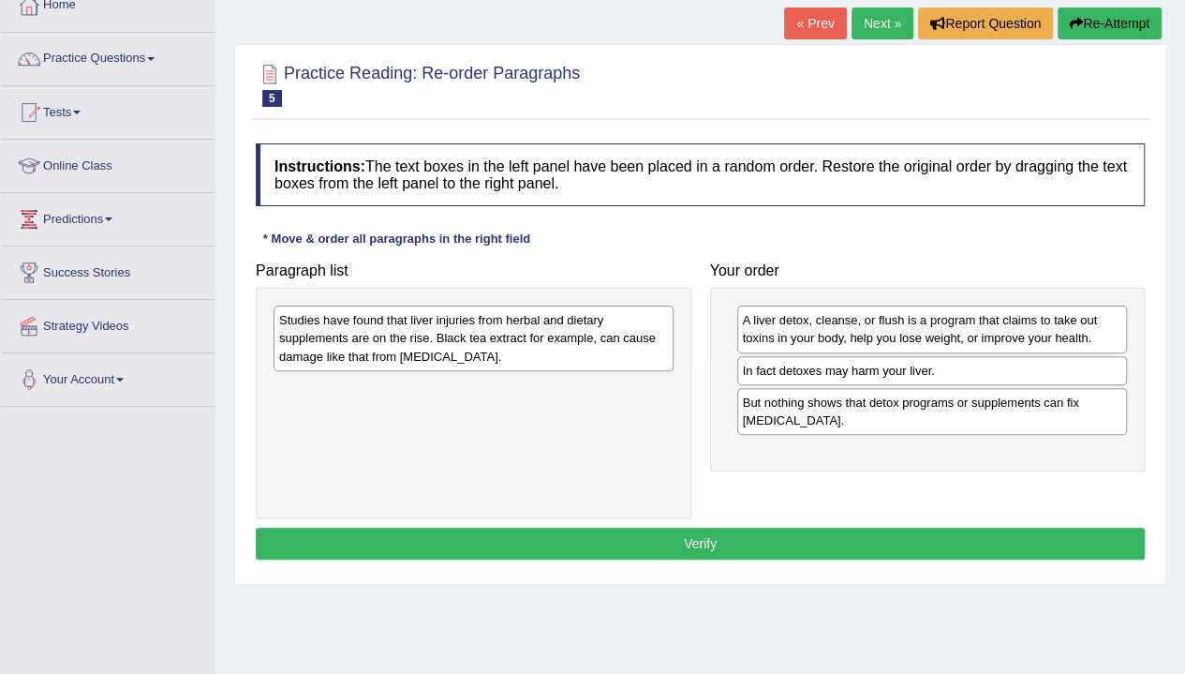
scroll to position [124, 0]
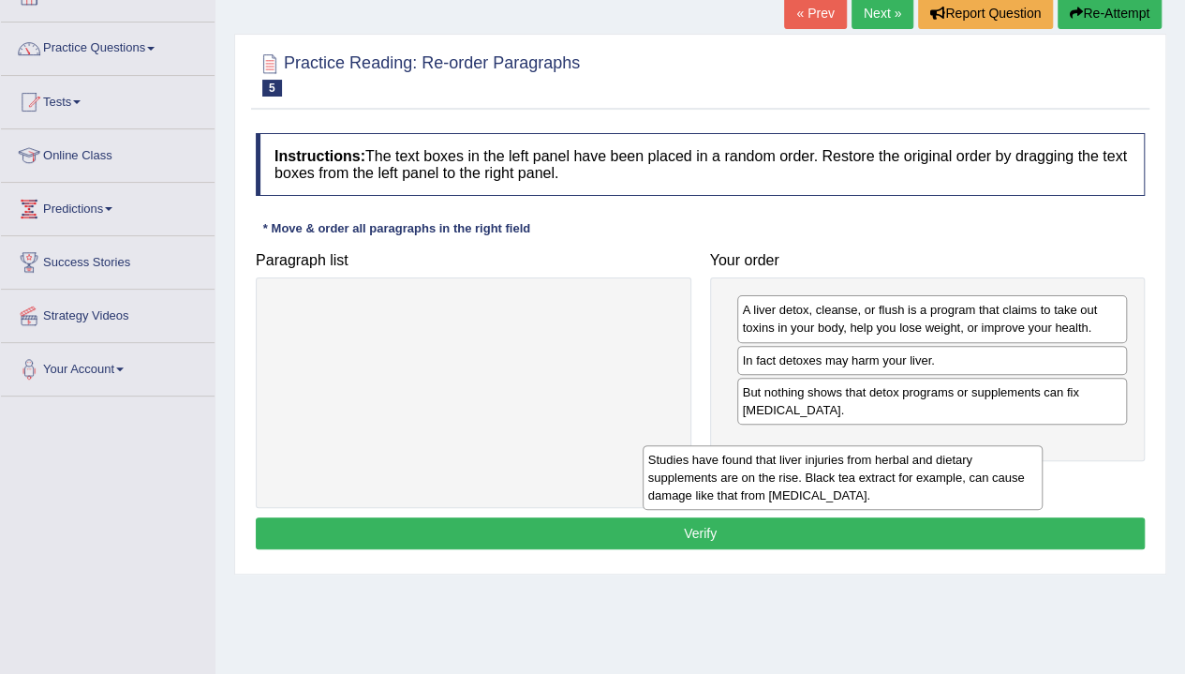
drag, startPoint x: 497, startPoint y: 343, endPoint x: 884, endPoint y: 479, distance: 411.0
click at [884, 479] on div "Studies have found that liver injuries from herbal and dietary supplements are …" at bounding box center [843, 477] width 400 height 65
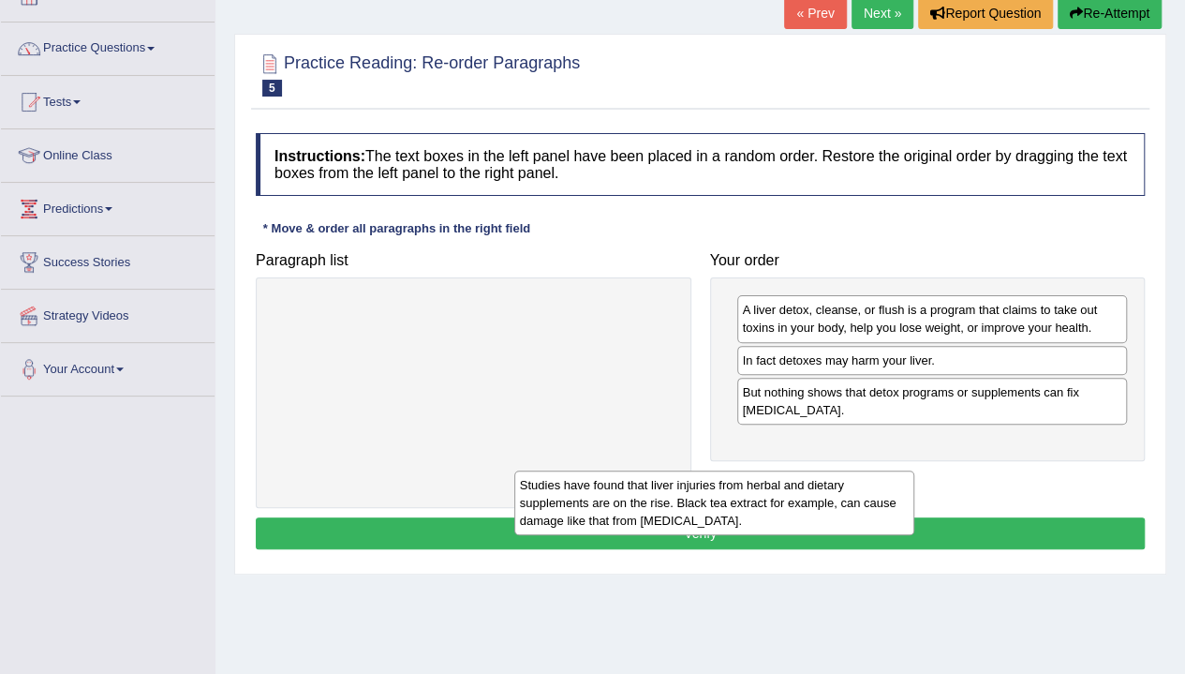
drag, startPoint x: 587, startPoint y: 326, endPoint x: 827, endPoint y: 501, distance: 297.8
click at [827, 501] on div "Studies have found that liver injuries from herbal and dietary supplements are …" at bounding box center [714, 502] width 400 height 65
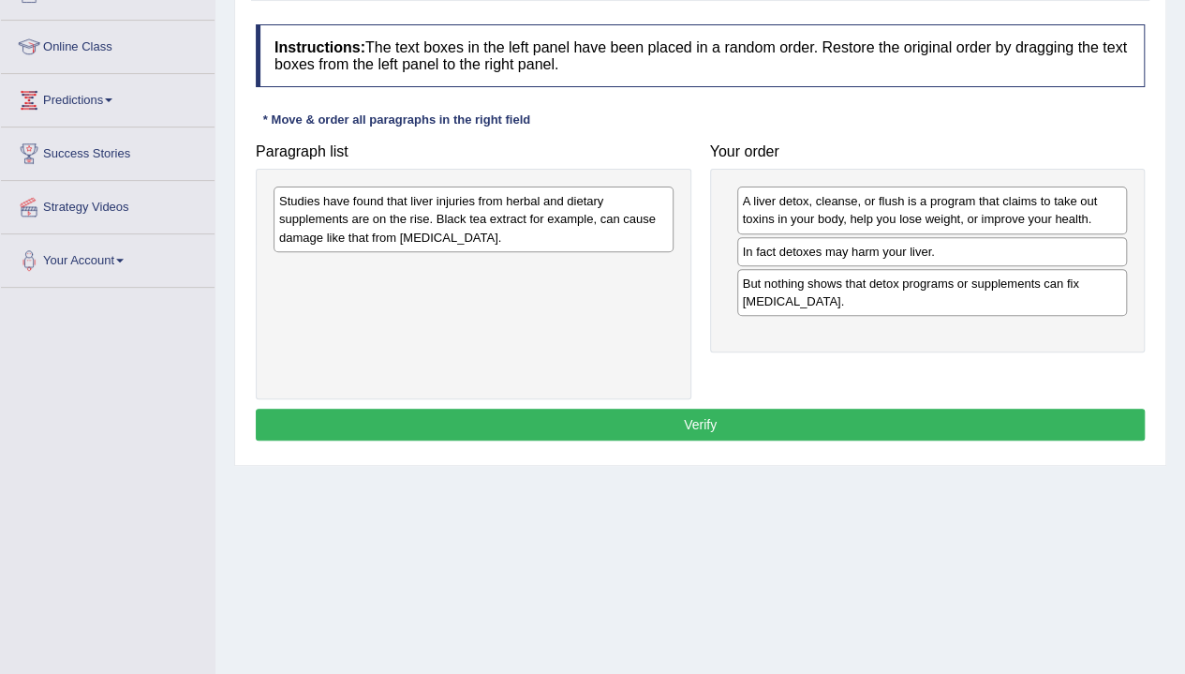
scroll to position [230, 0]
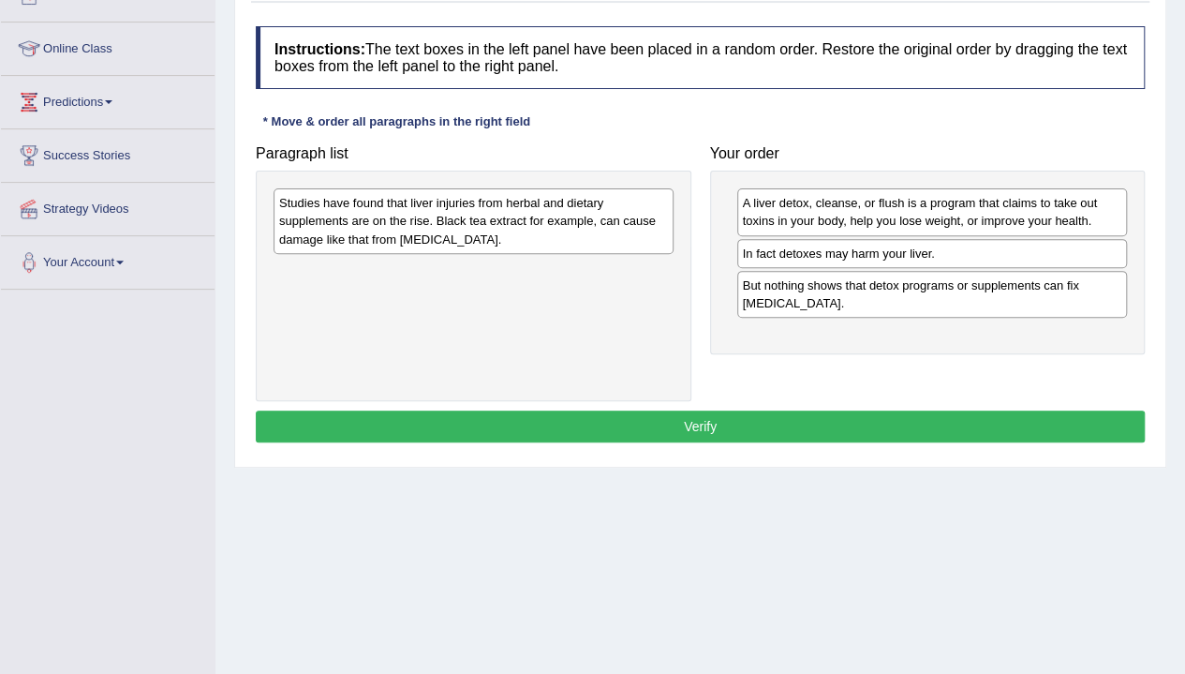
click at [674, 421] on button "Verify" at bounding box center [700, 426] width 889 height 32
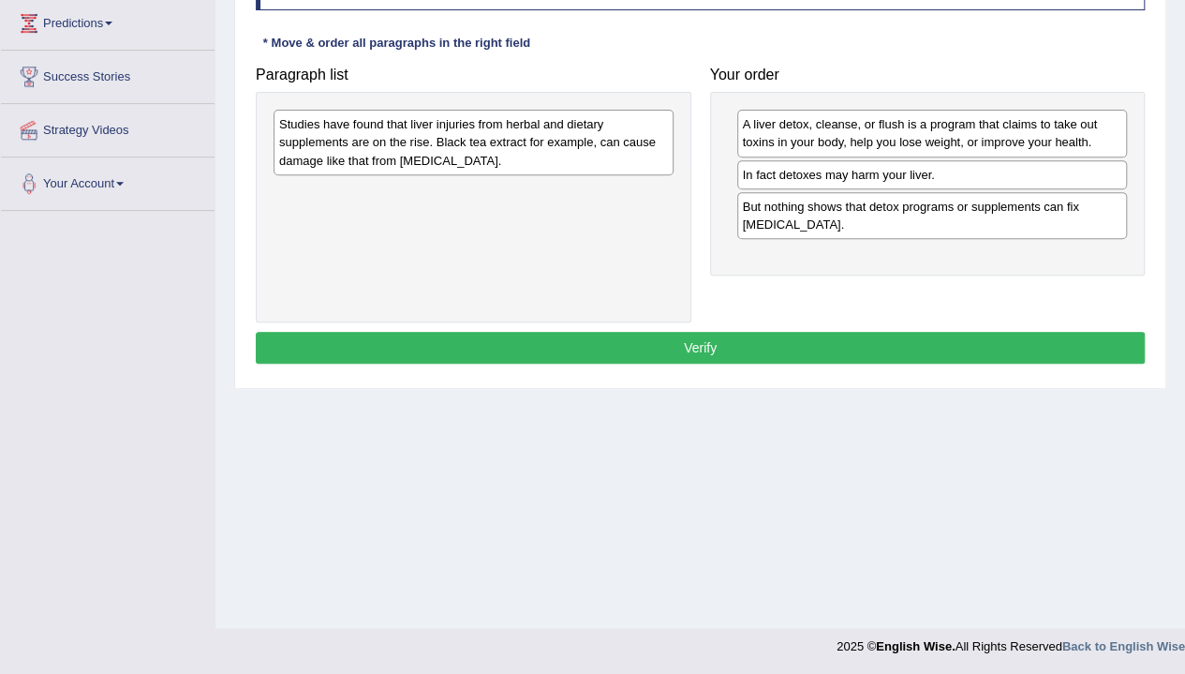
scroll to position [19, 0]
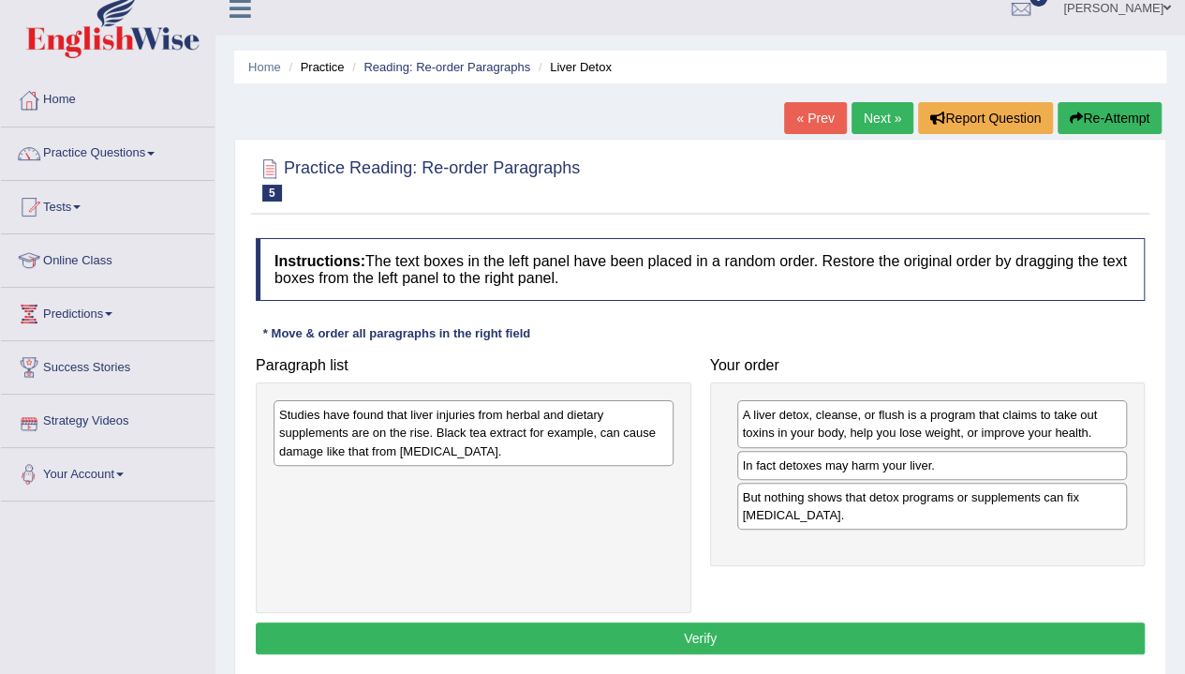
click at [876, 114] on link "Next »" at bounding box center [883, 118] width 62 height 32
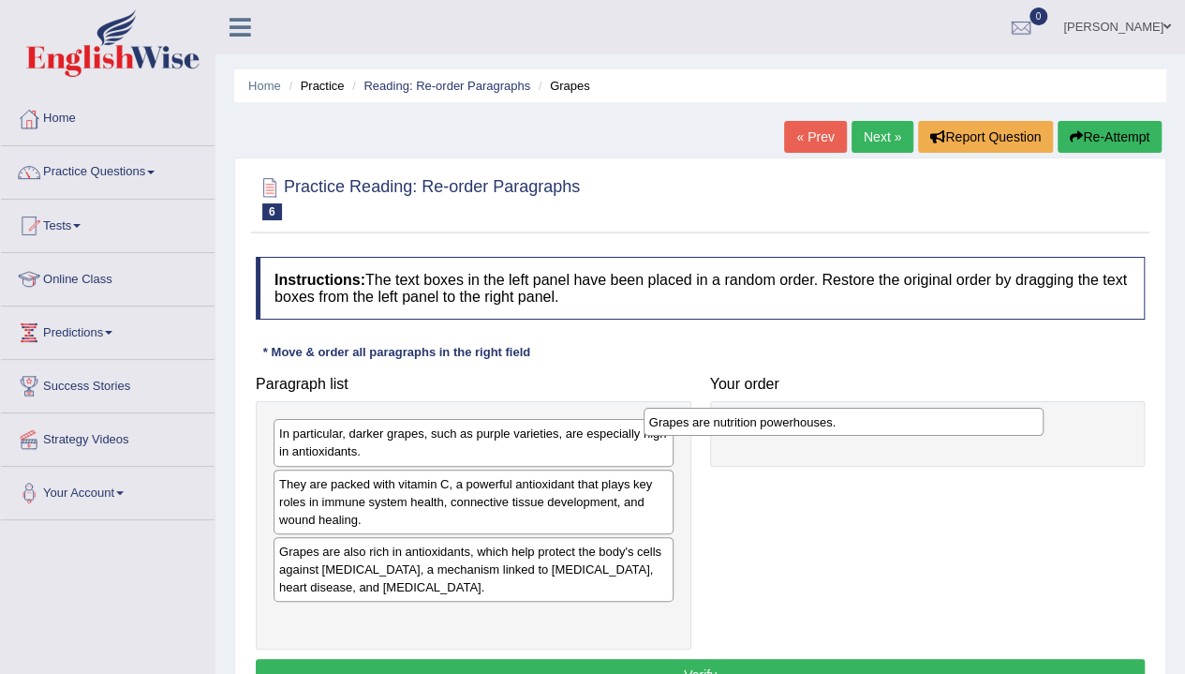
drag, startPoint x: 394, startPoint y: 417, endPoint x: 776, endPoint y: 410, distance: 382.3
click at [776, 410] on div "Grapes are nutrition powerhouses." at bounding box center [844, 422] width 400 height 28
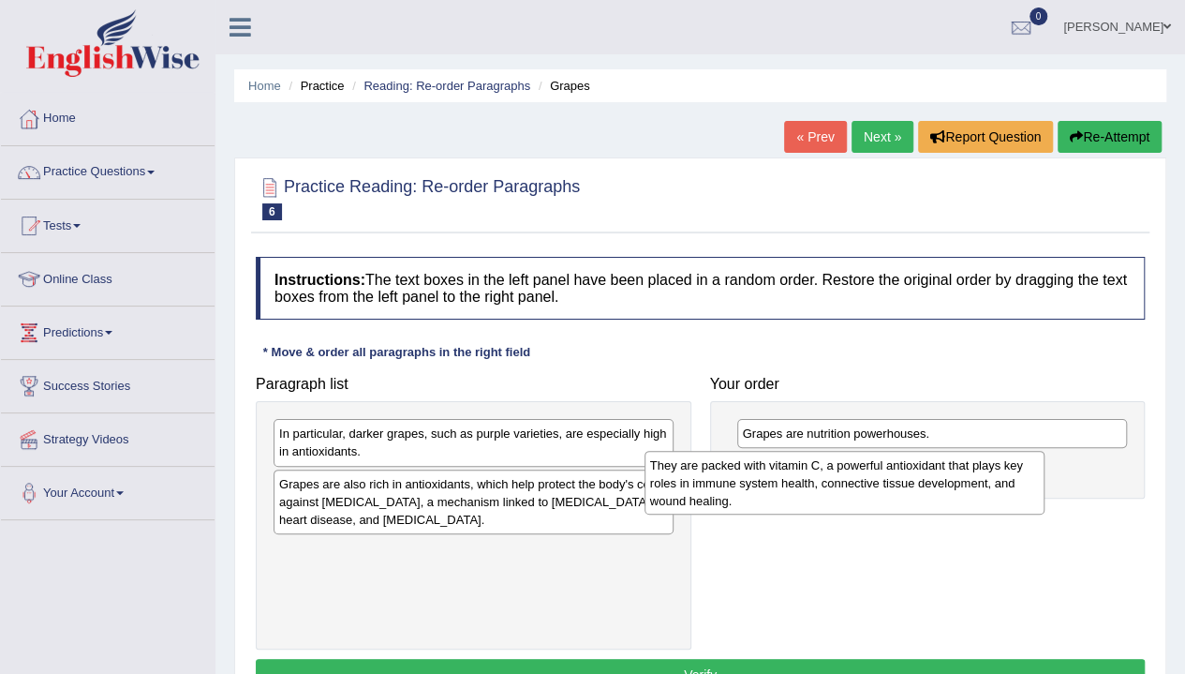
drag, startPoint x: 472, startPoint y: 513, endPoint x: 844, endPoint y: 496, distance: 372.4
click at [844, 496] on div "They are packed with vitamin C, a powerful antioxidant that plays key roles in …" at bounding box center [845, 483] width 400 height 65
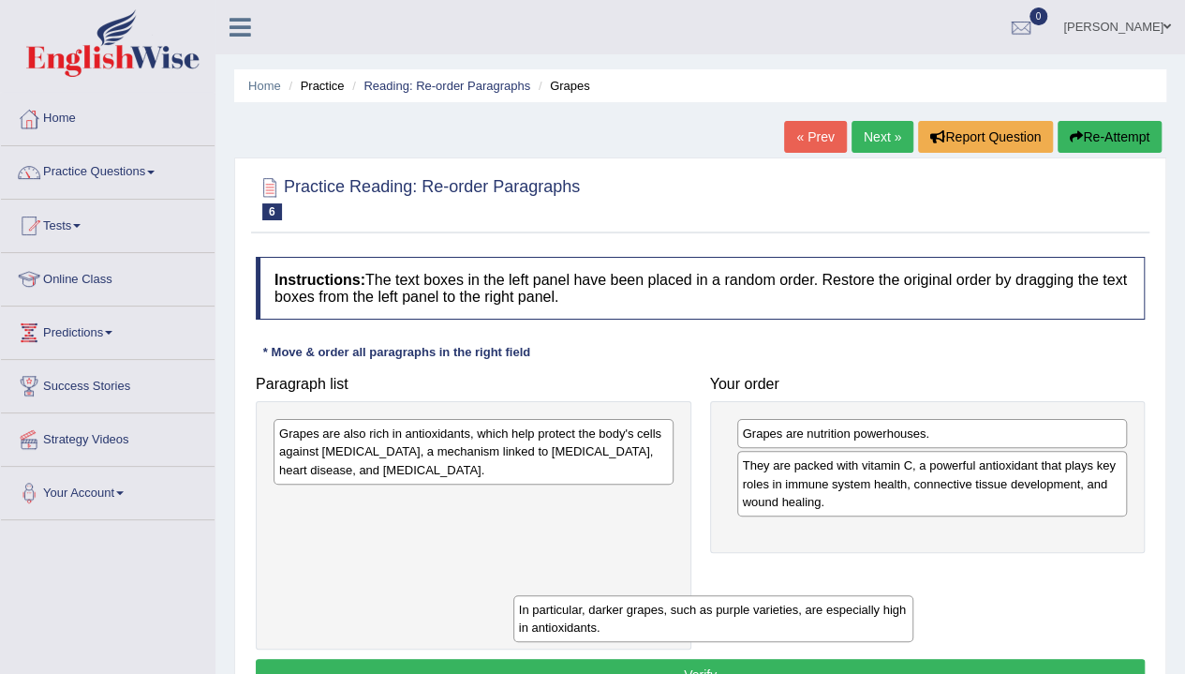
drag, startPoint x: 548, startPoint y: 427, endPoint x: 788, endPoint y: 603, distance: 297.6
click at [788, 603] on div "In particular, darker grapes, such as purple varieties, are especially high in …" at bounding box center [713, 618] width 400 height 47
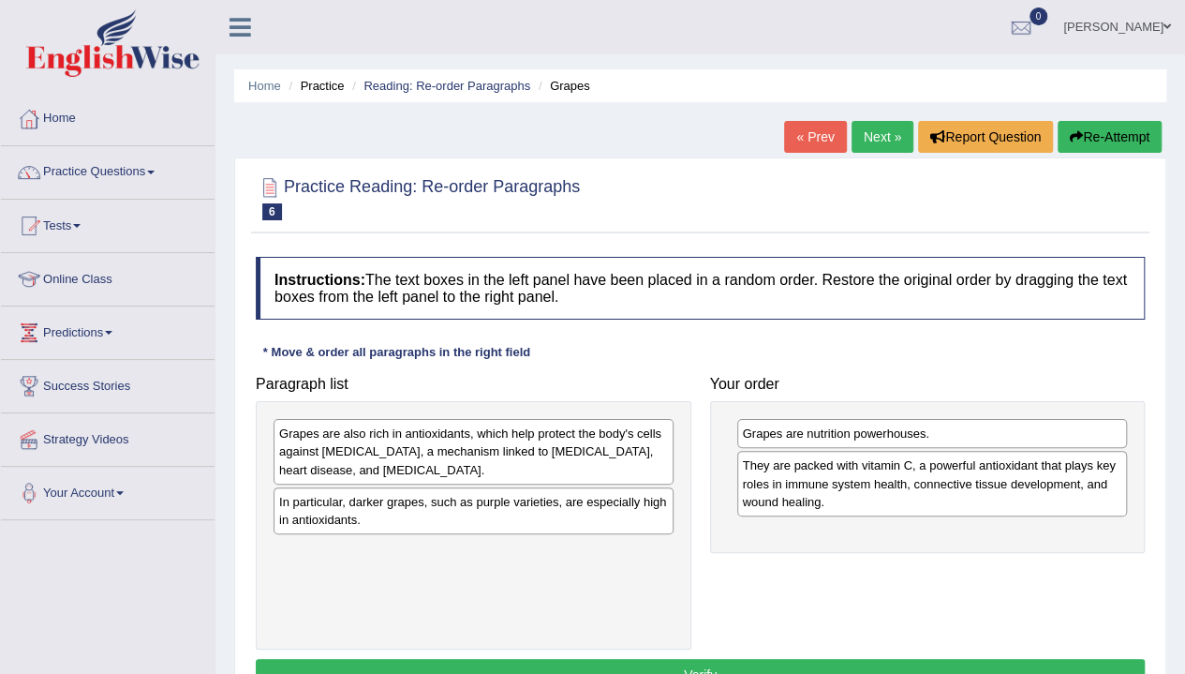
click at [611, 439] on div "Grapes are also rich in antioxidants, which help protect the body's cells again…" at bounding box center [474, 451] width 400 height 65
click at [613, 441] on div "Grapes are also rich in antioxidants, which help protect the body's cells again…" at bounding box center [474, 451] width 400 height 65
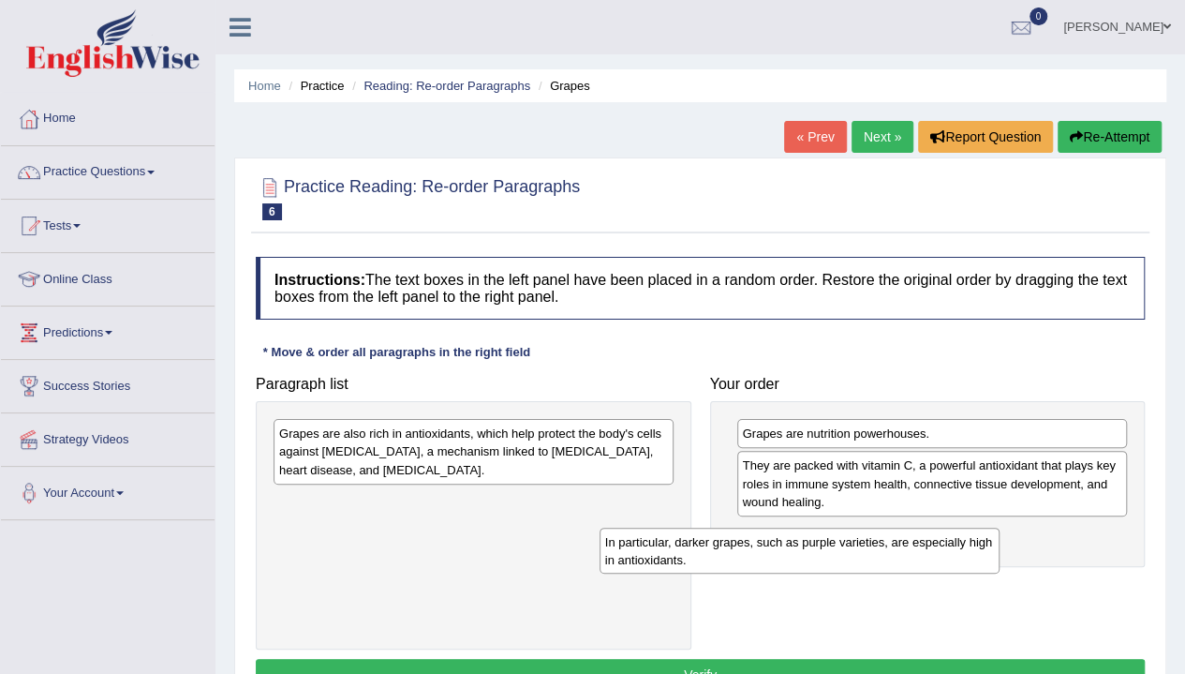
drag, startPoint x: 523, startPoint y: 512, endPoint x: 854, endPoint y: 558, distance: 333.9
click at [854, 558] on div "In particular, darker grapes, such as purple varieties, are especially high in …" at bounding box center [800, 550] width 400 height 47
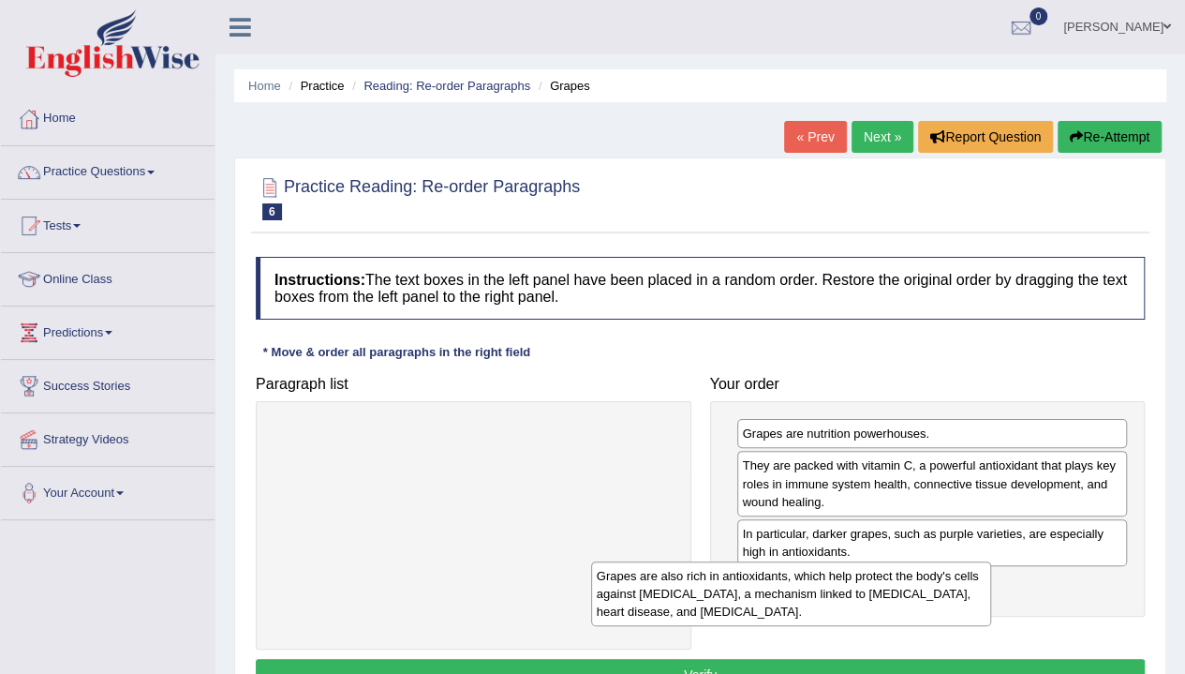
drag, startPoint x: 493, startPoint y: 439, endPoint x: 825, endPoint y: 572, distance: 358.2
click at [825, 572] on div "Grapes are also rich in antioxidants, which help protect the body's cells again…" at bounding box center [791, 593] width 400 height 65
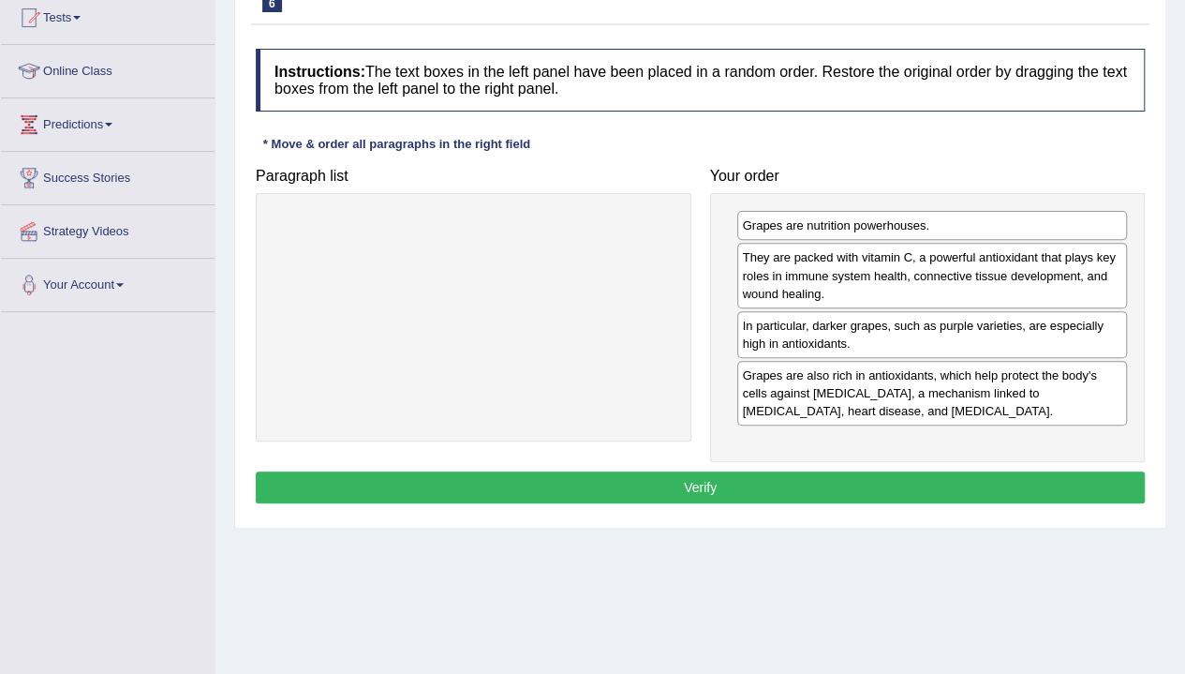
scroll to position [209, 0]
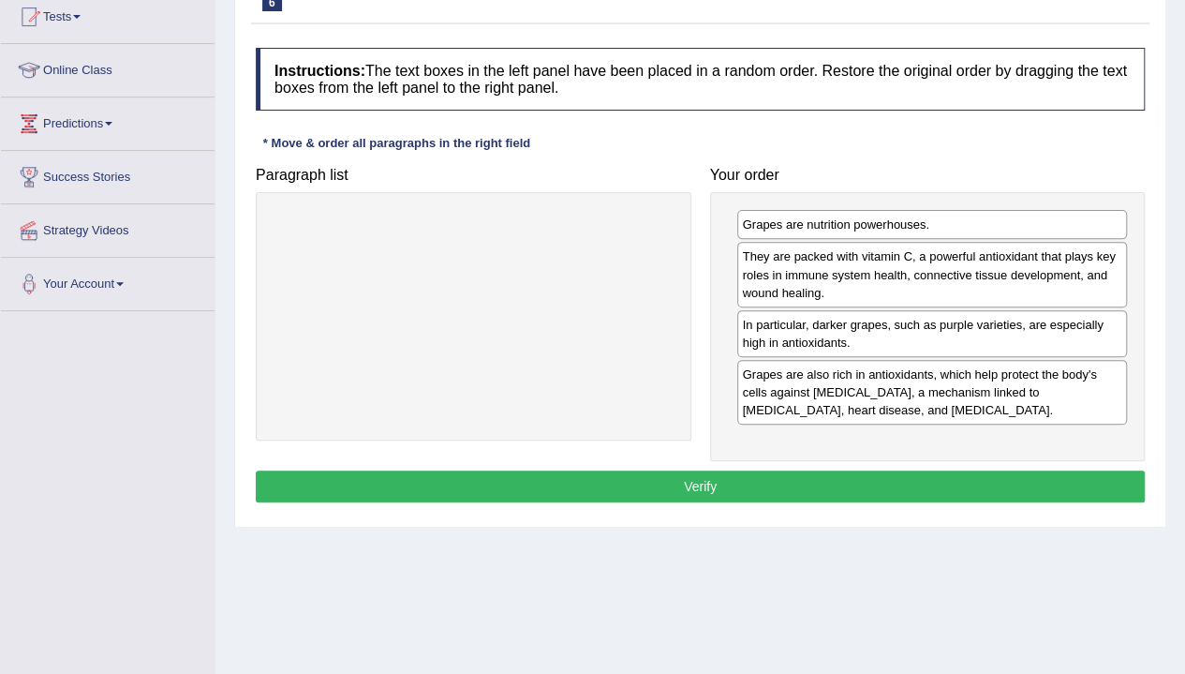
click at [778, 485] on button "Verify" at bounding box center [700, 486] width 889 height 32
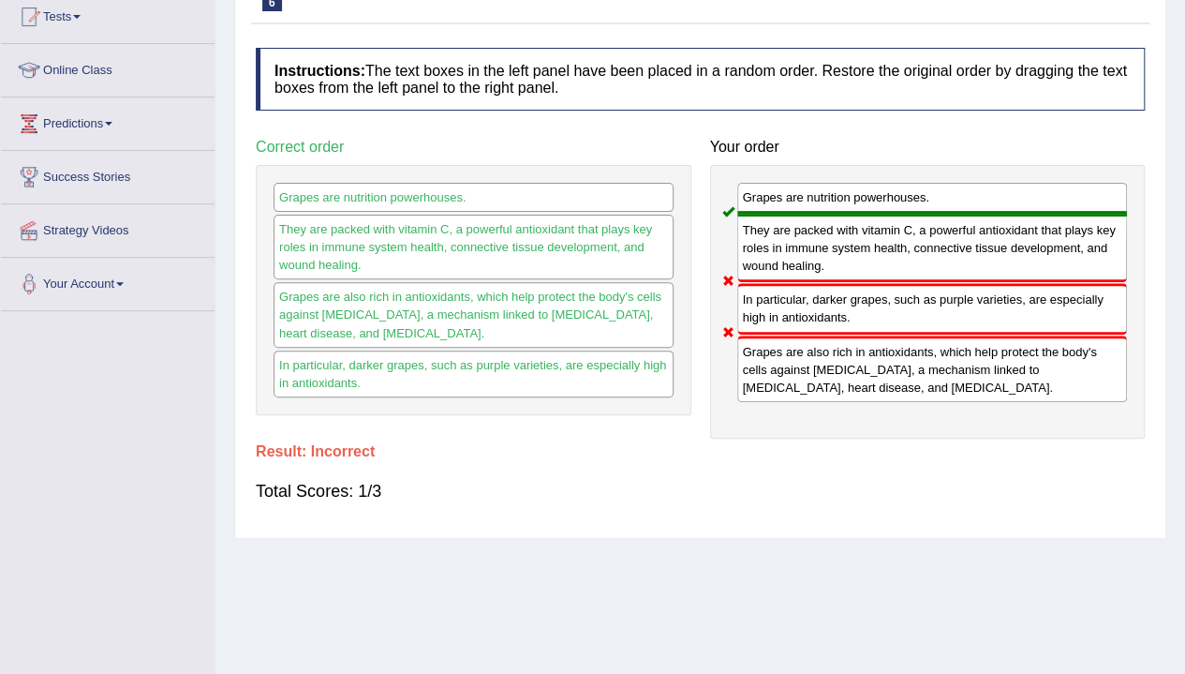
scroll to position [0, 0]
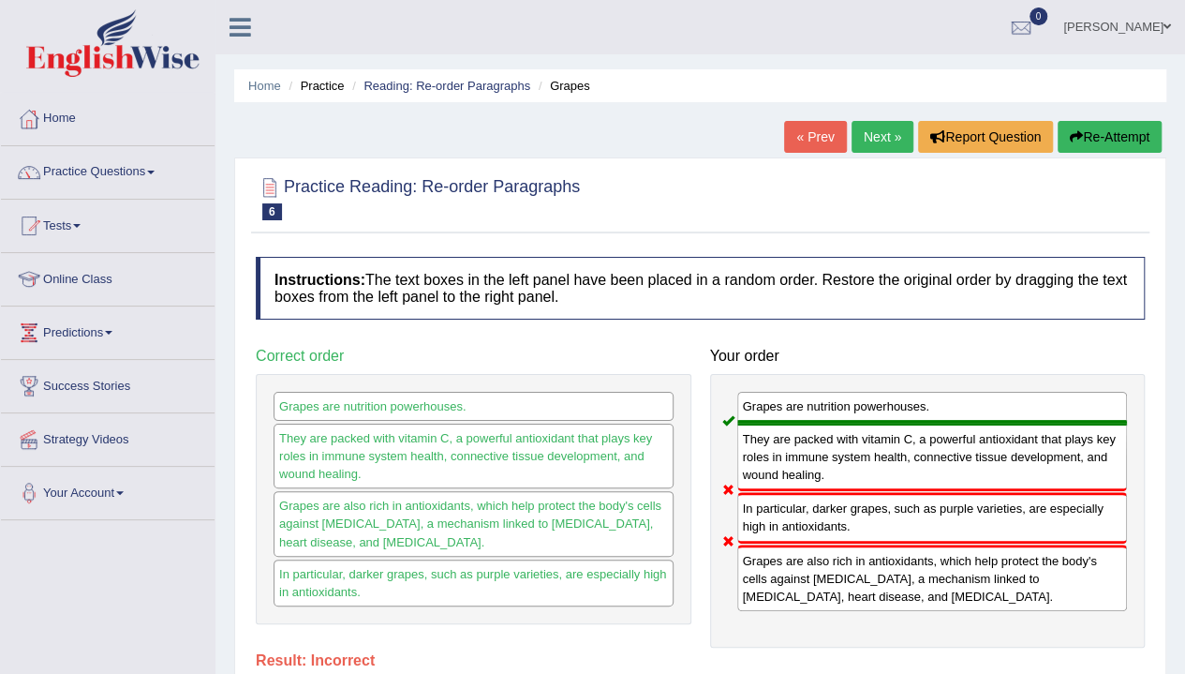
click at [864, 141] on link "Next »" at bounding box center [883, 137] width 62 height 32
